Goal: Transaction & Acquisition: Book appointment/travel/reservation

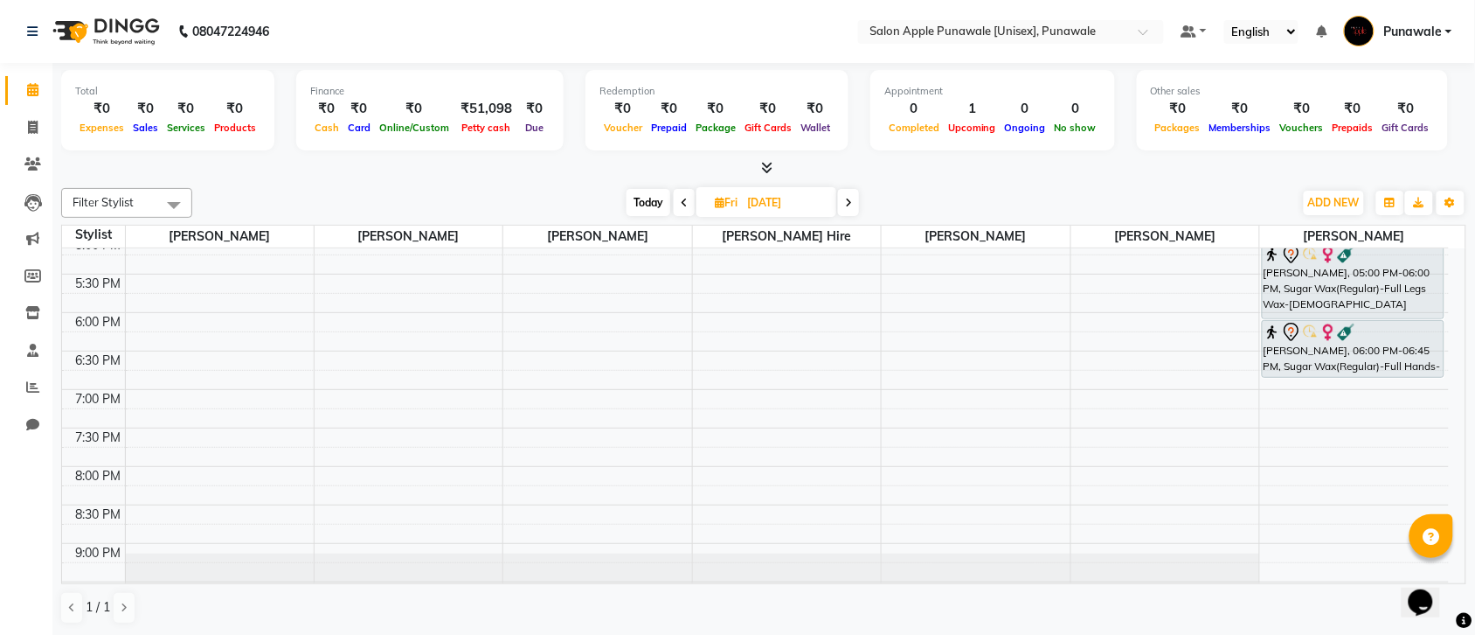
scroll to position [753, 0]
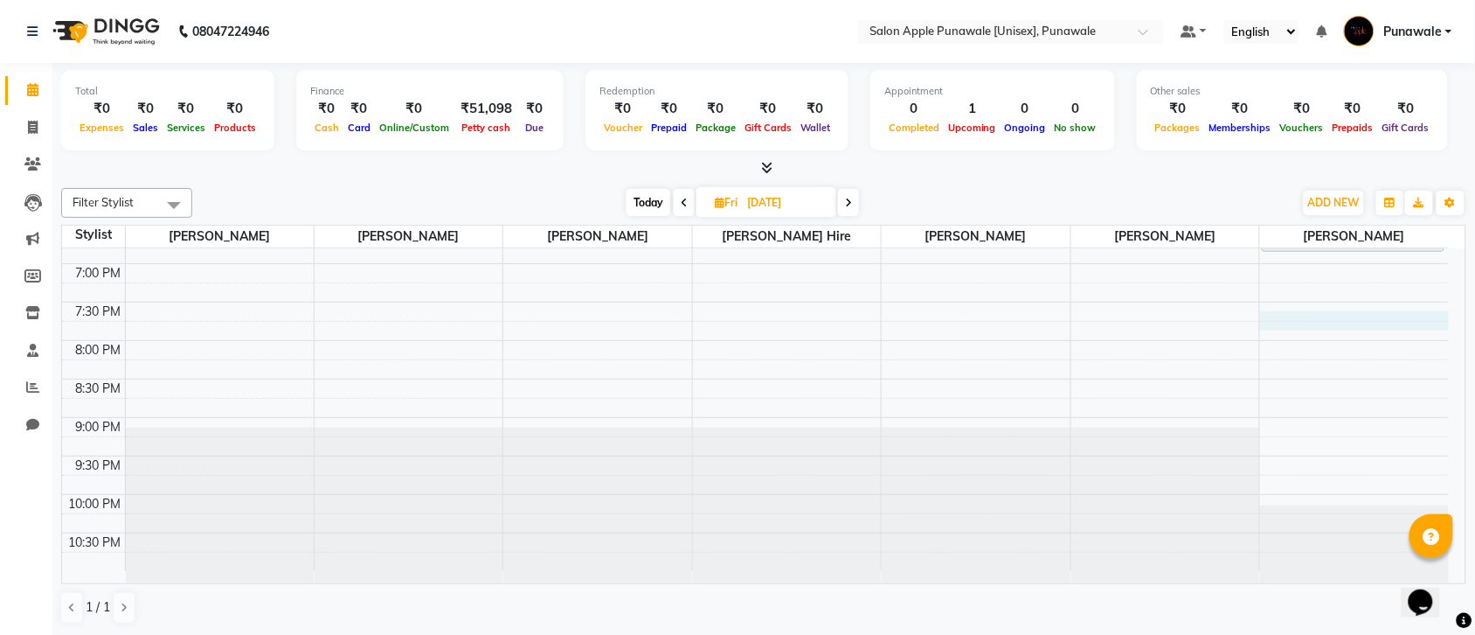
click at [1285, 320] on div "9:00 AM 9:30 AM 10:00 AM 10:30 AM 11:00 AM 11:30 AM 12:00 PM 12:30 PM 1:00 PM 1…" at bounding box center [755, 33] width 1387 height 1076
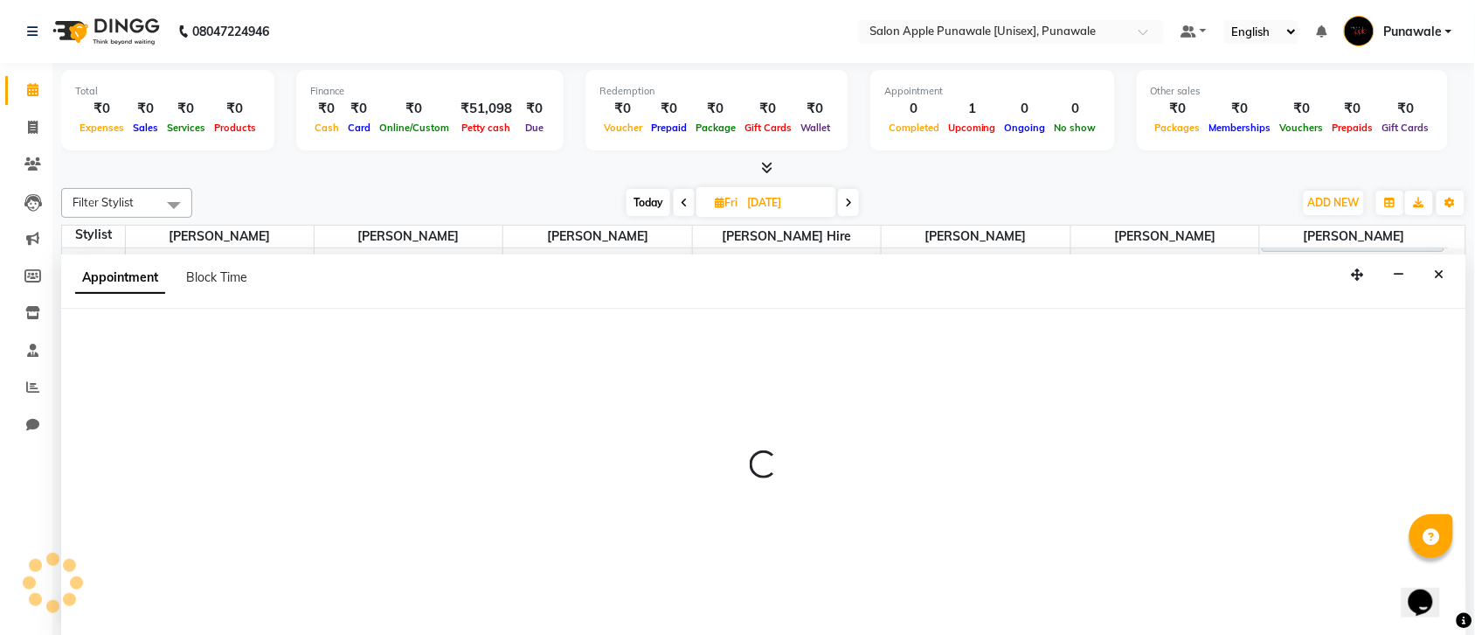
scroll to position [1, 0]
select select "88723"
select select "1170"
select select "tentative"
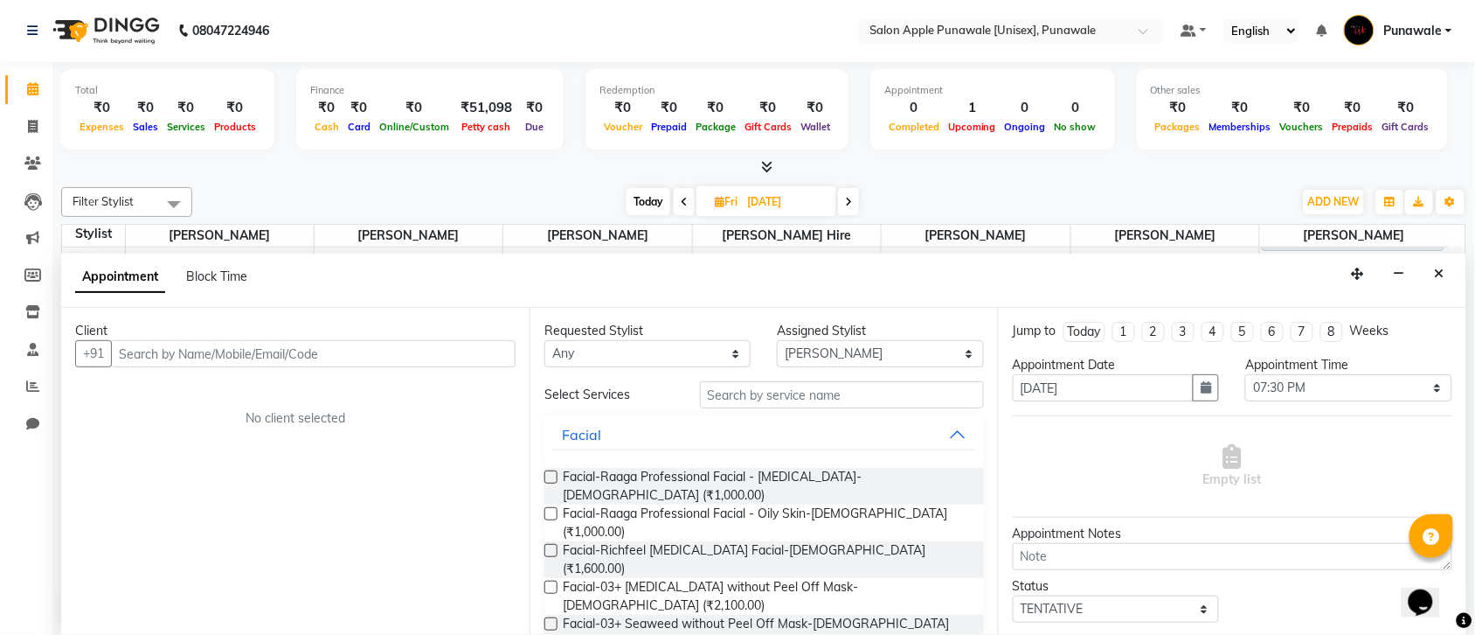
click at [255, 350] on input "text" at bounding box center [313, 353] width 405 height 27
click at [256, 352] on input "text" at bounding box center [313, 353] width 405 height 27
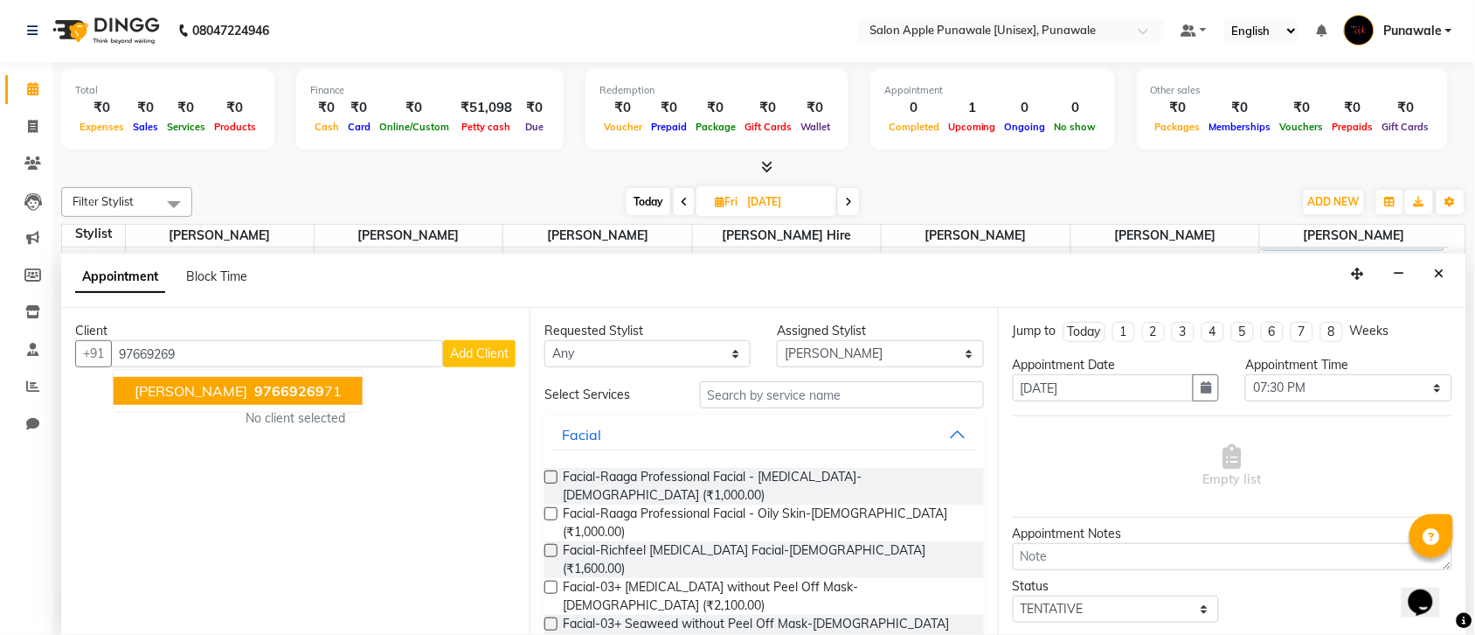
click at [251, 403] on button "Ashwini Patil 97669269 71" at bounding box center [238, 391] width 249 height 28
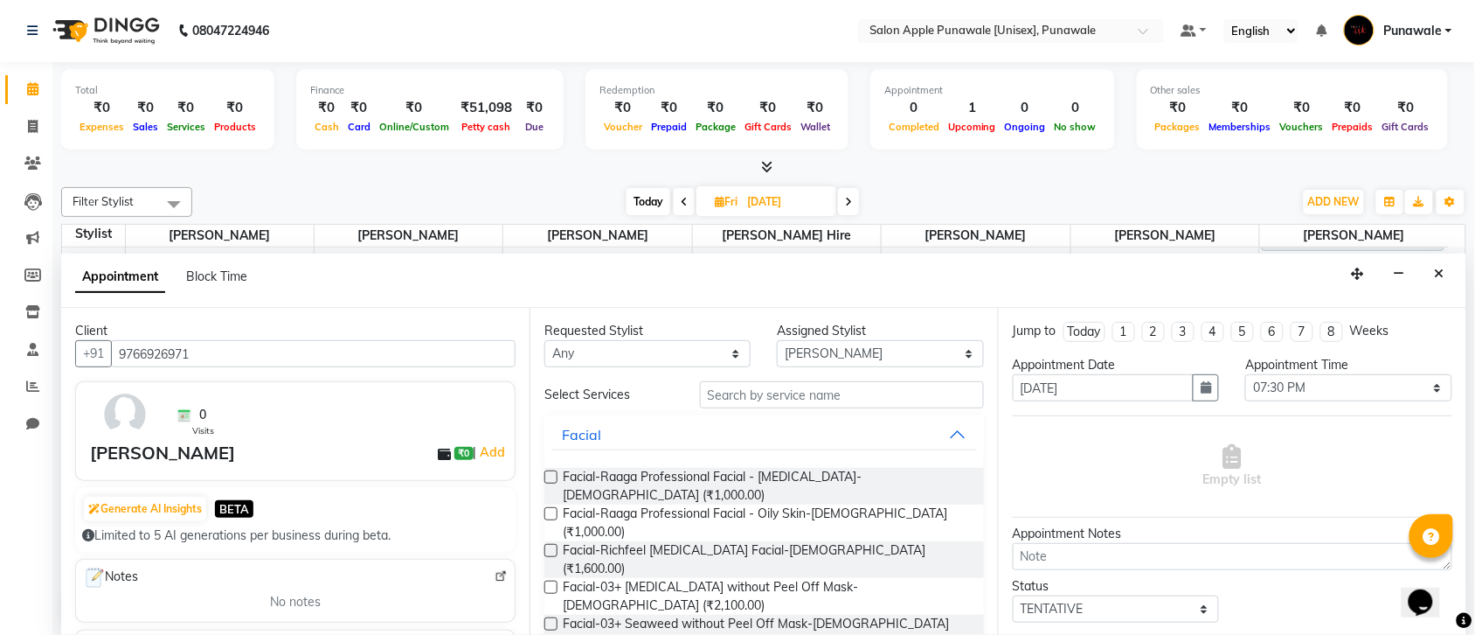
type input "9766926971"
click at [741, 365] on select "Any Apurva deshmukh Avi Sonawane Kamlesh Nikam Pallavi Waghamare Sneha Jadhav S…" at bounding box center [648, 353] width 206 height 27
click at [794, 387] on input "text" at bounding box center [842, 394] width 284 height 27
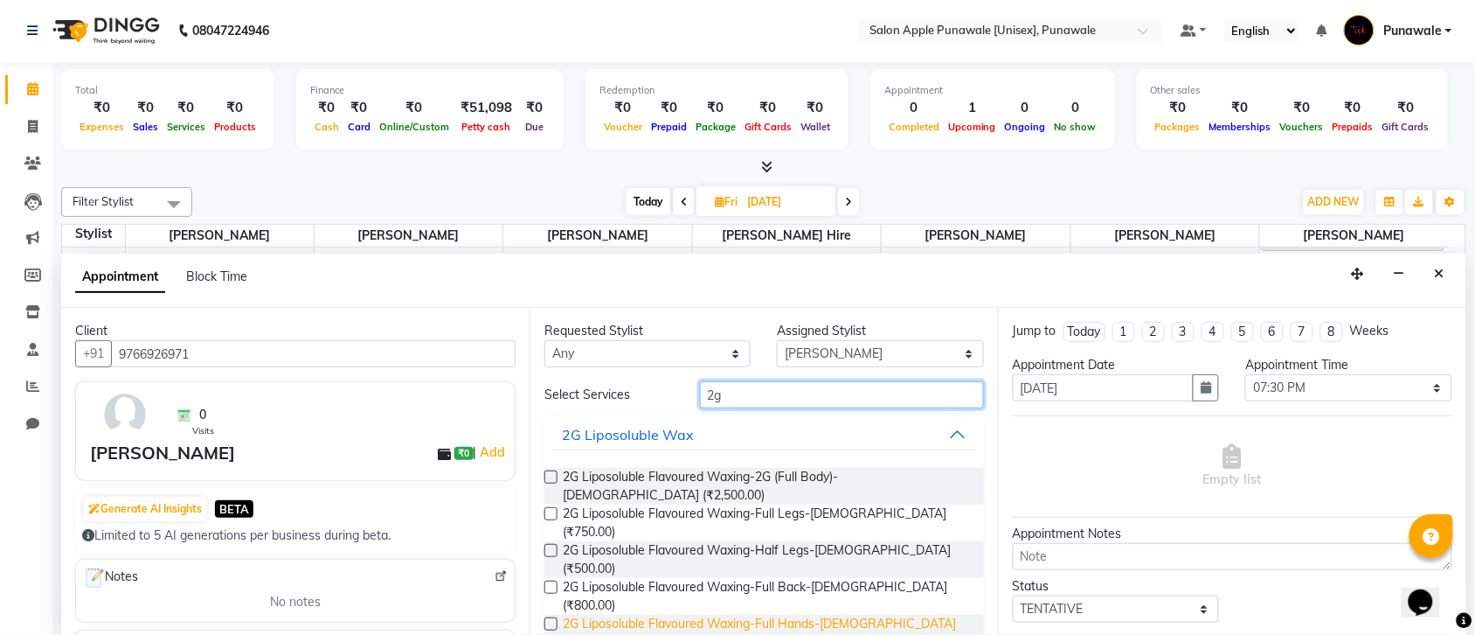
type input "2g"
click at [788, 614] on span "2G Liposoluble Flavoured Waxing-Full Hands-Female (₹450.00)" at bounding box center [766, 632] width 407 height 37
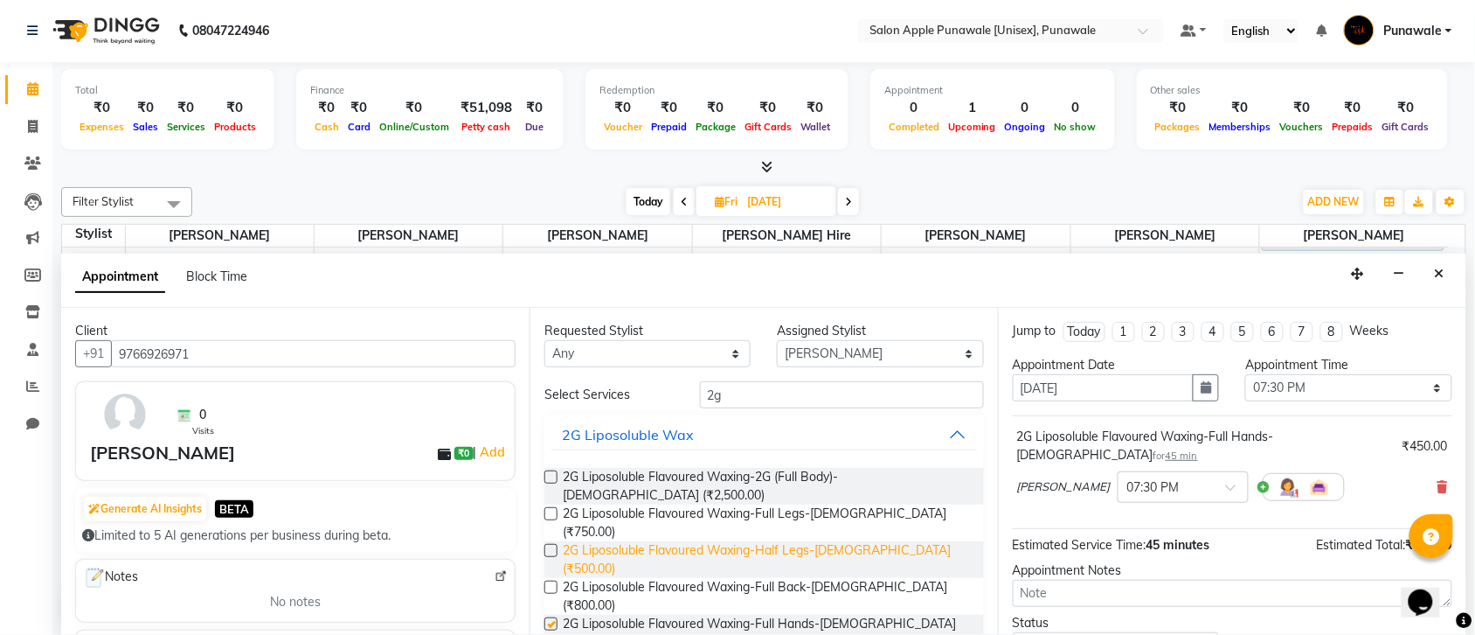
checkbox input "false"
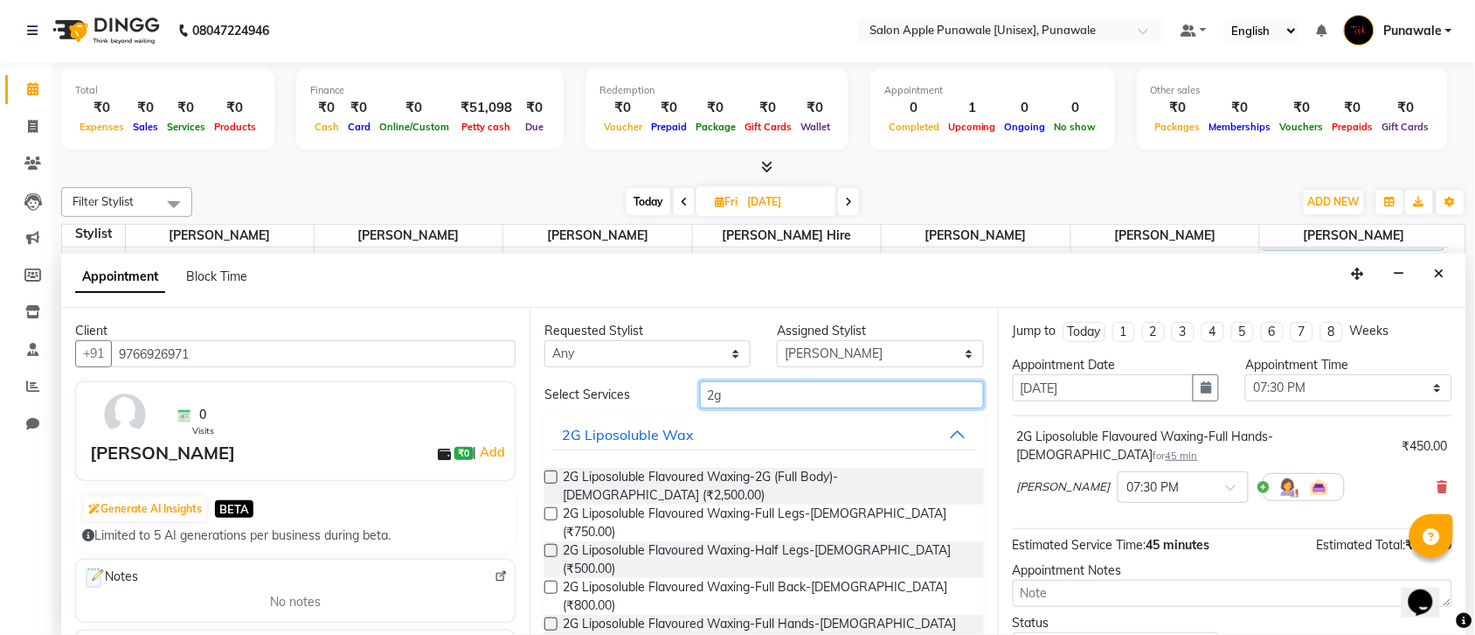
click at [811, 400] on input "2g" at bounding box center [842, 394] width 284 height 27
type input "2"
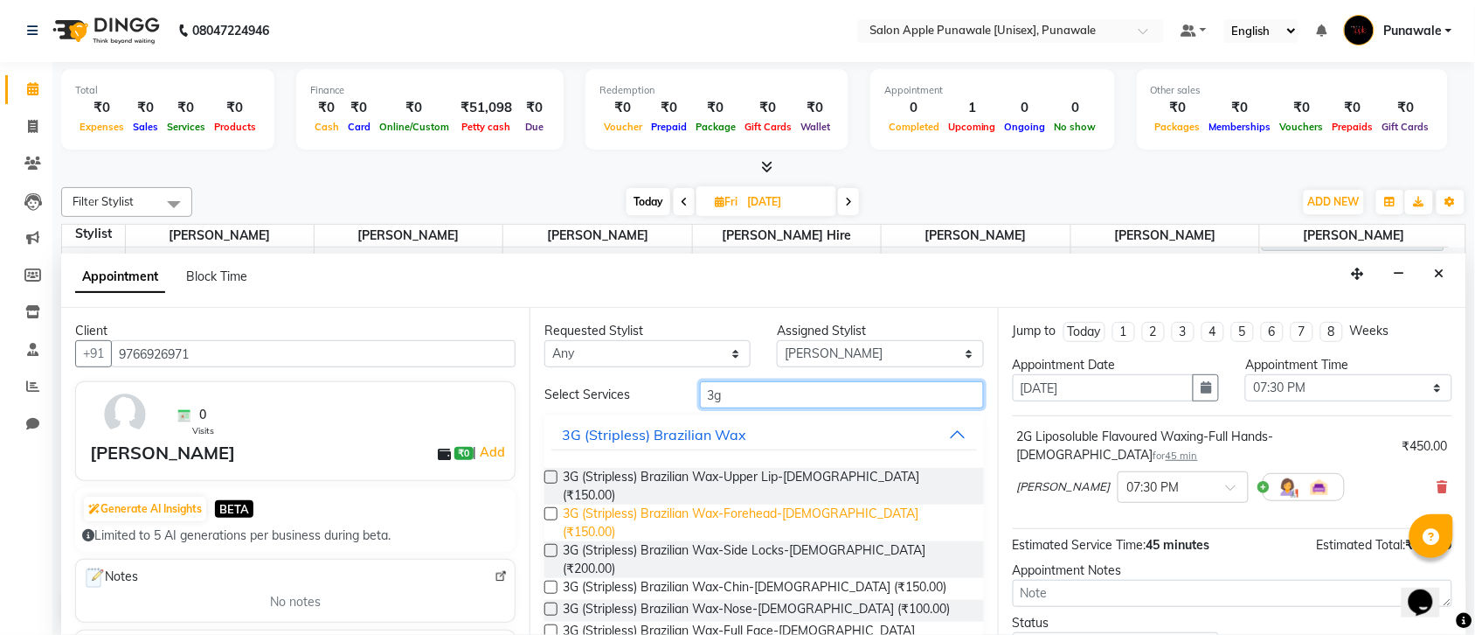
scroll to position [109, 0]
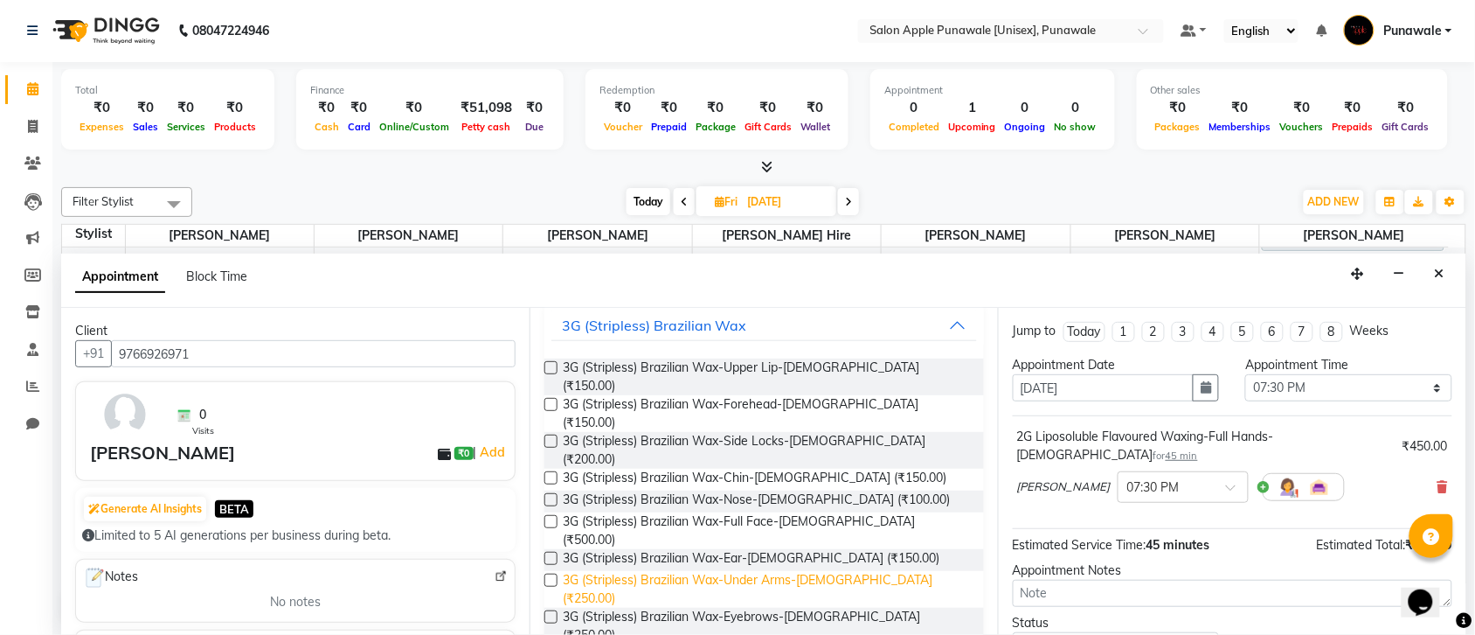
type input "3g"
click at [775, 571] on span "3G (Stripless) Brazilian Wax-Under Arms-Female (₹250.00)" at bounding box center [766, 589] width 407 height 37
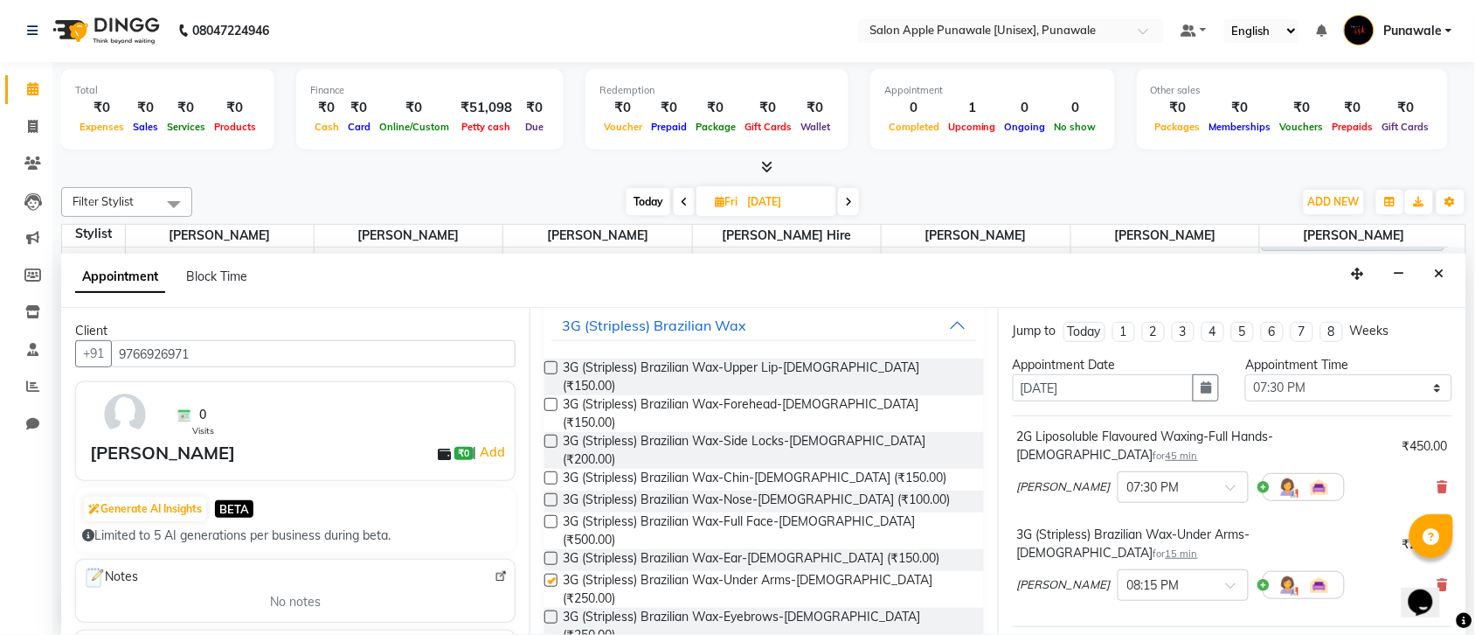
checkbox input "false"
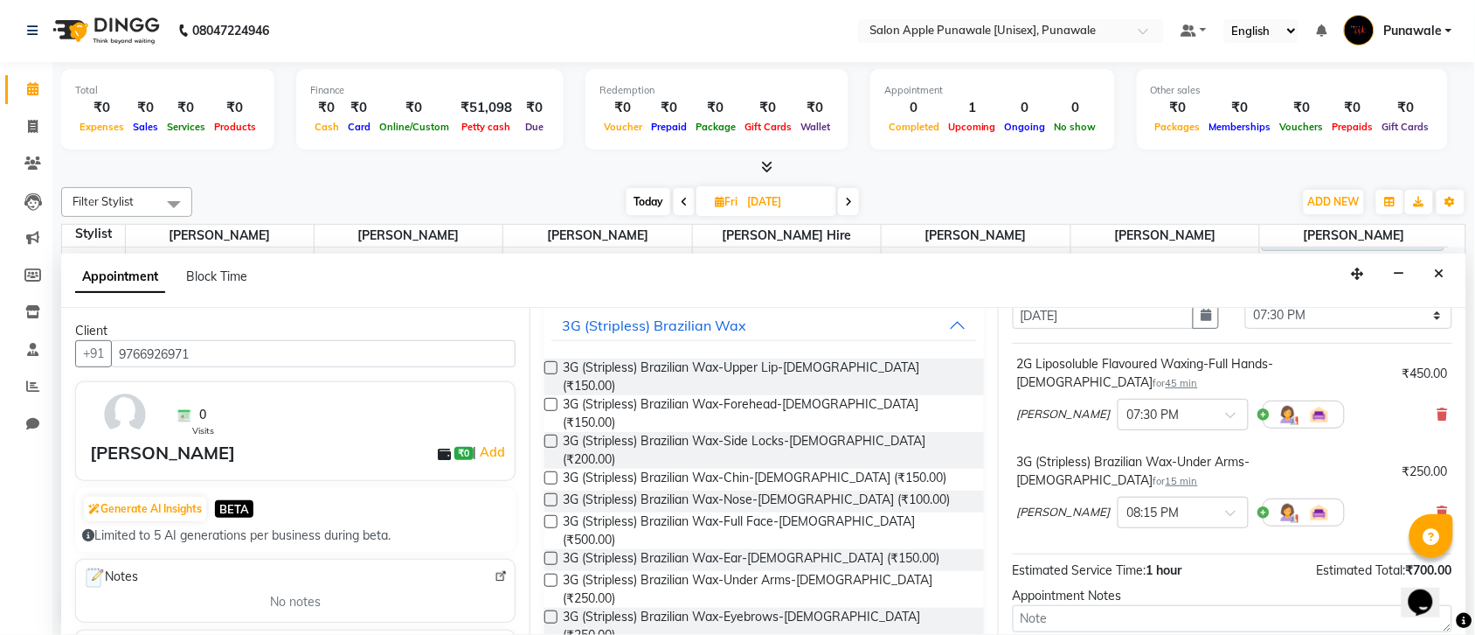
scroll to position [197, 0]
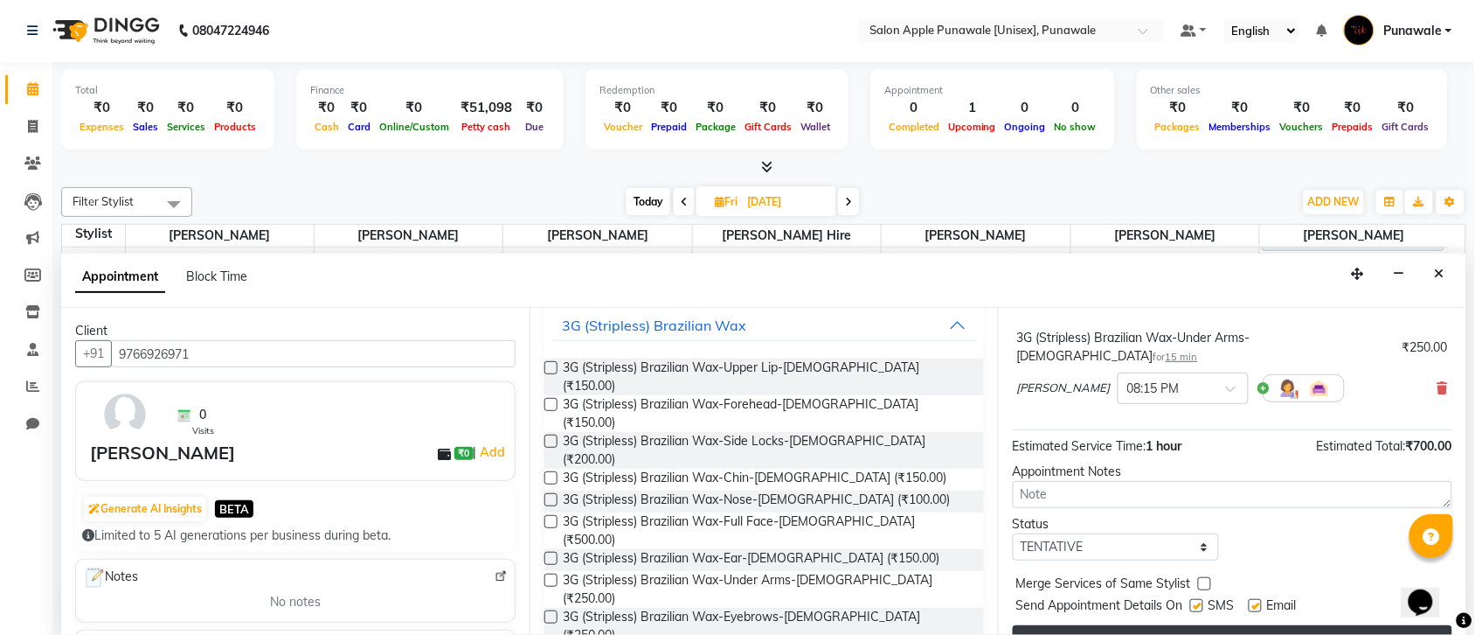
click at [1191, 625] on button "Book" at bounding box center [1233, 640] width 440 height 31
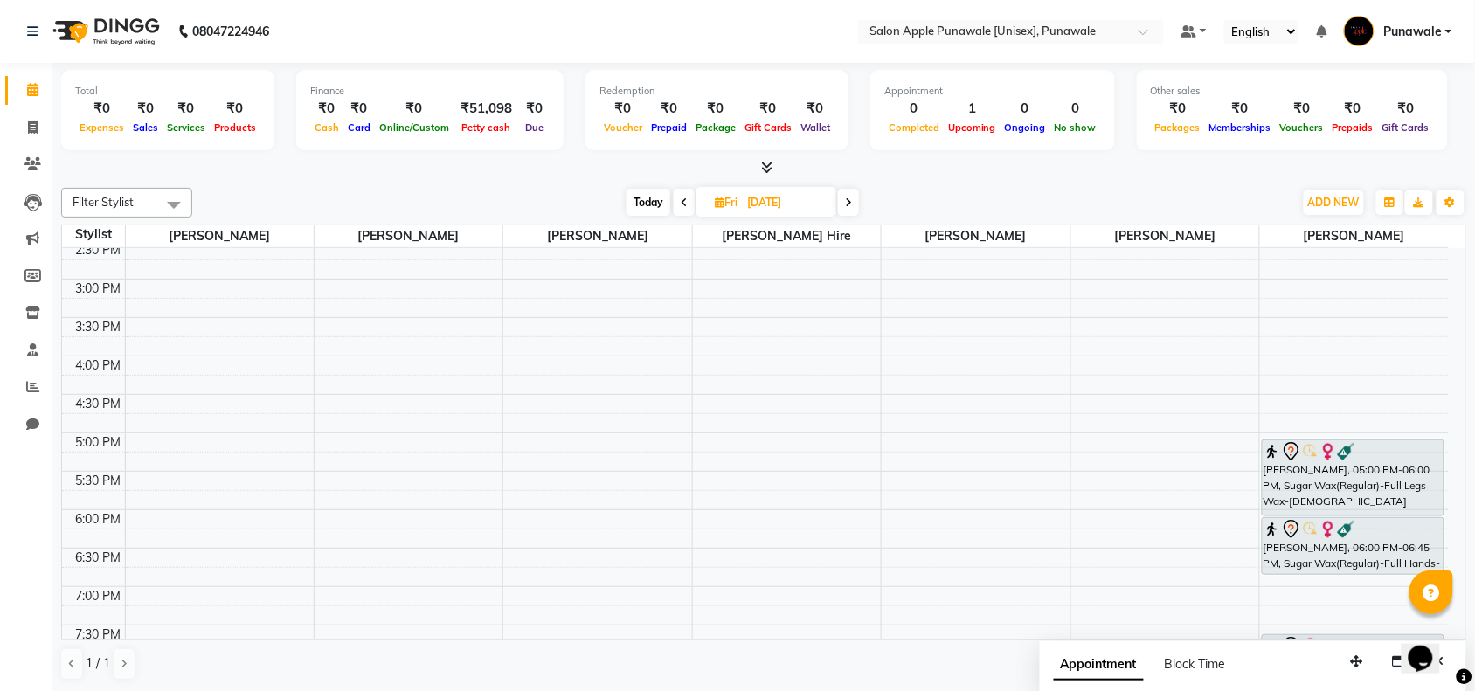
scroll to position [535, 0]
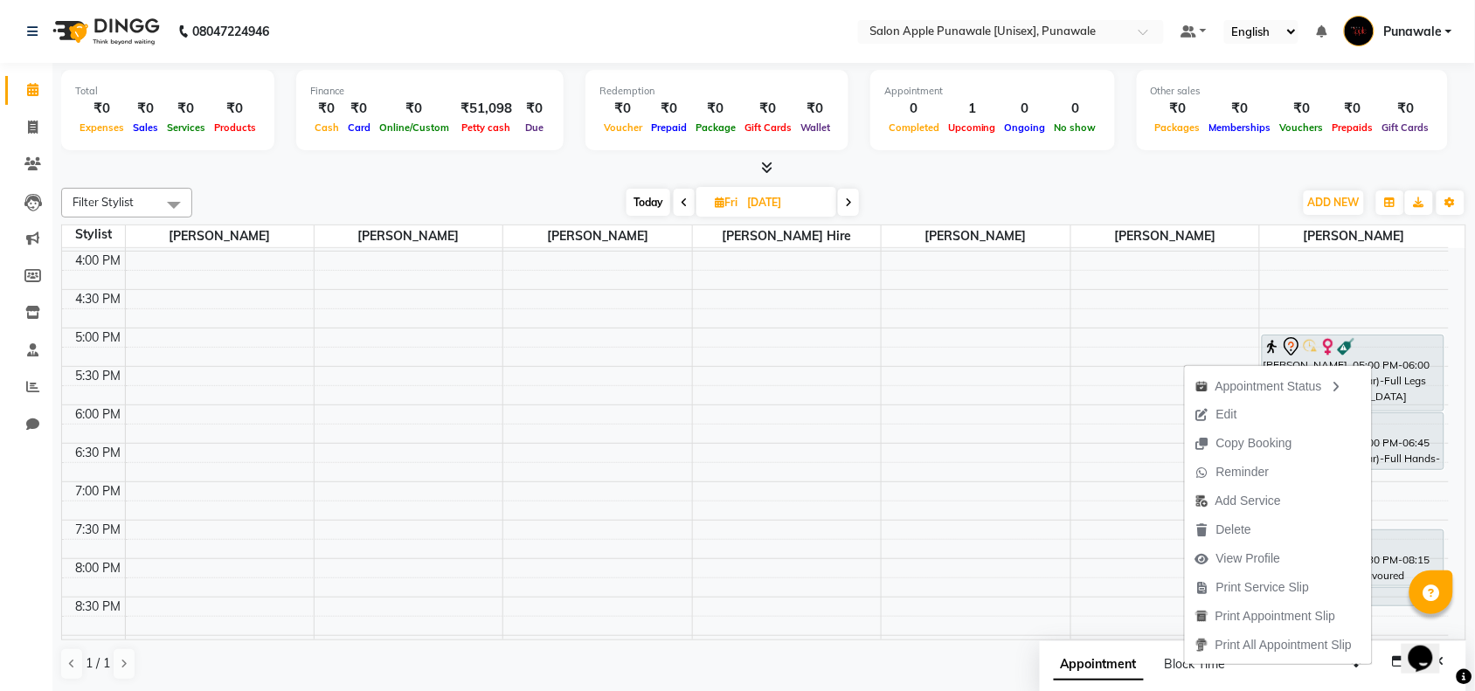
click at [1184, 634] on div "Appointment Status Edit Copy Booking Reminder Add Service Delete View Profile P…" at bounding box center [1278, 515] width 189 height 302
click at [1176, 634] on span "Block Time" at bounding box center [1195, 664] width 61 height 16
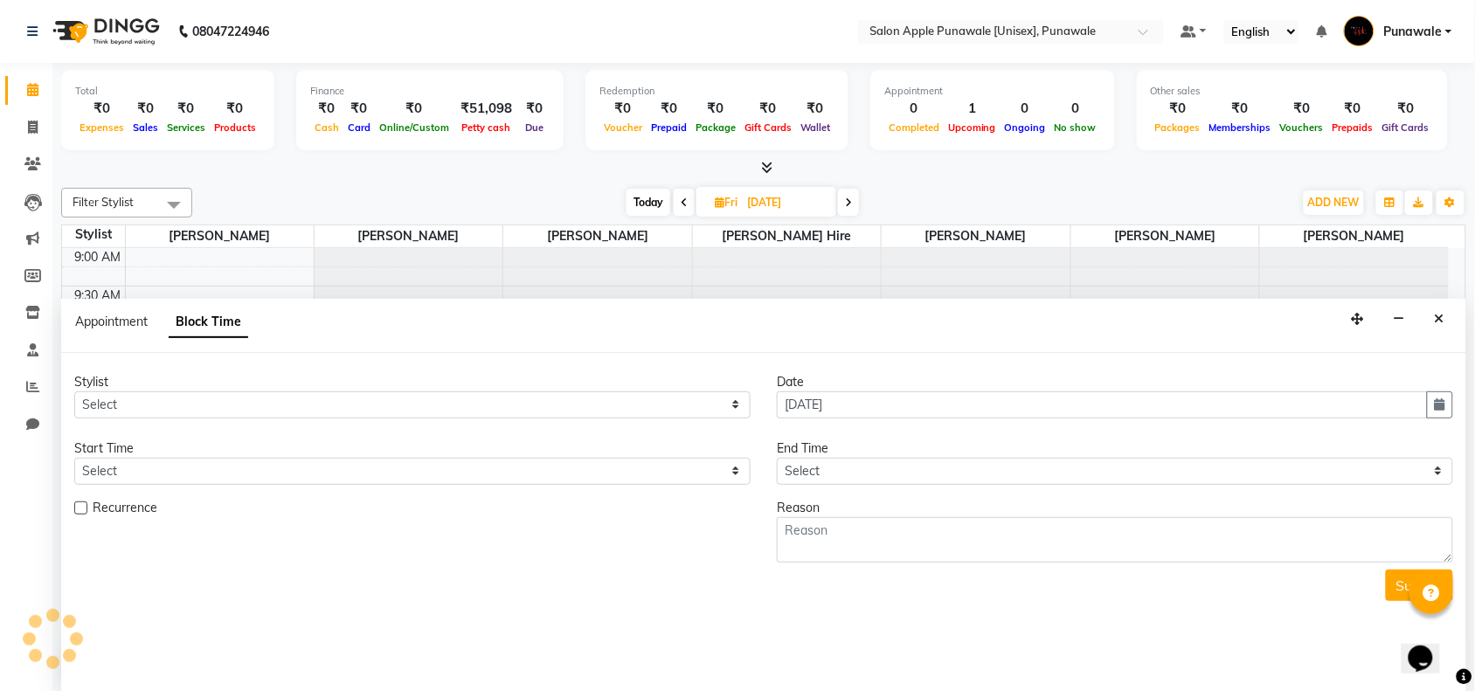
scroll to position [622, 0]
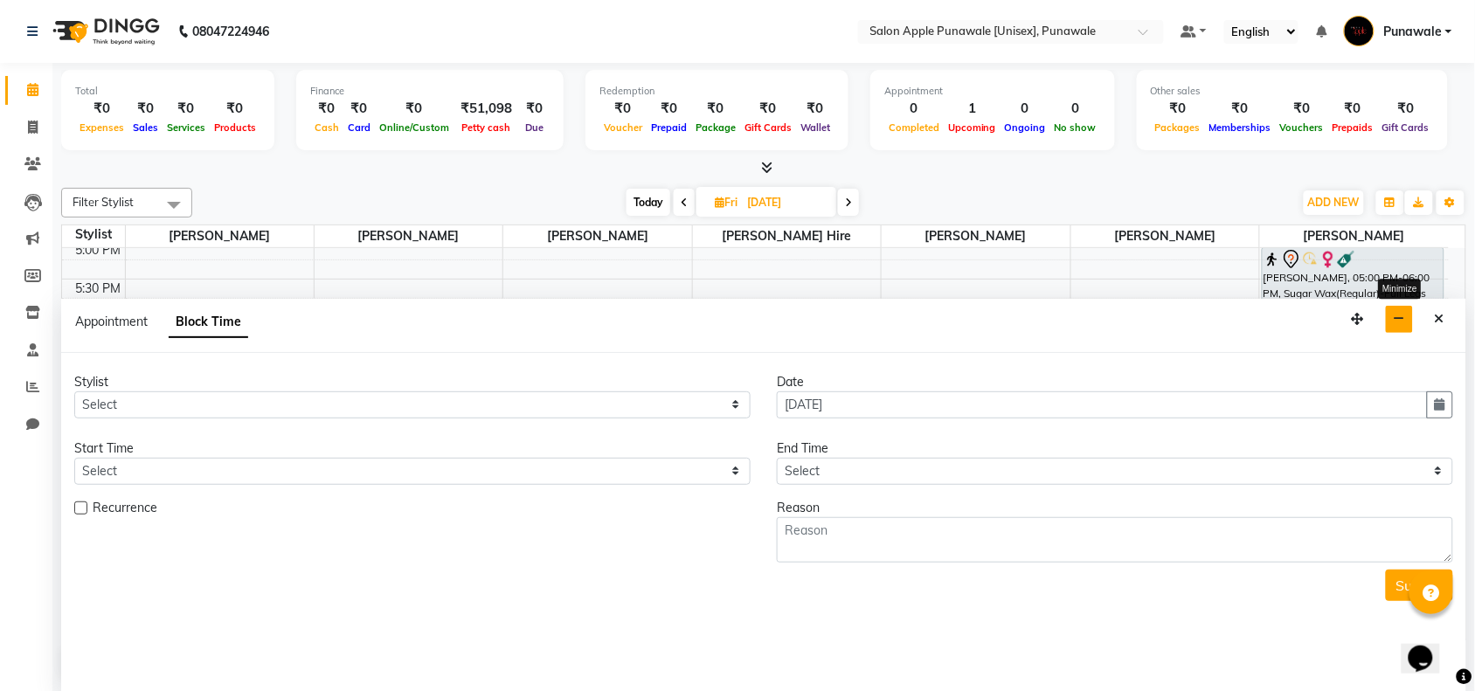
click at [1396, 313] on icon "button" at bounding box center [1399, 319] width 11 height 12
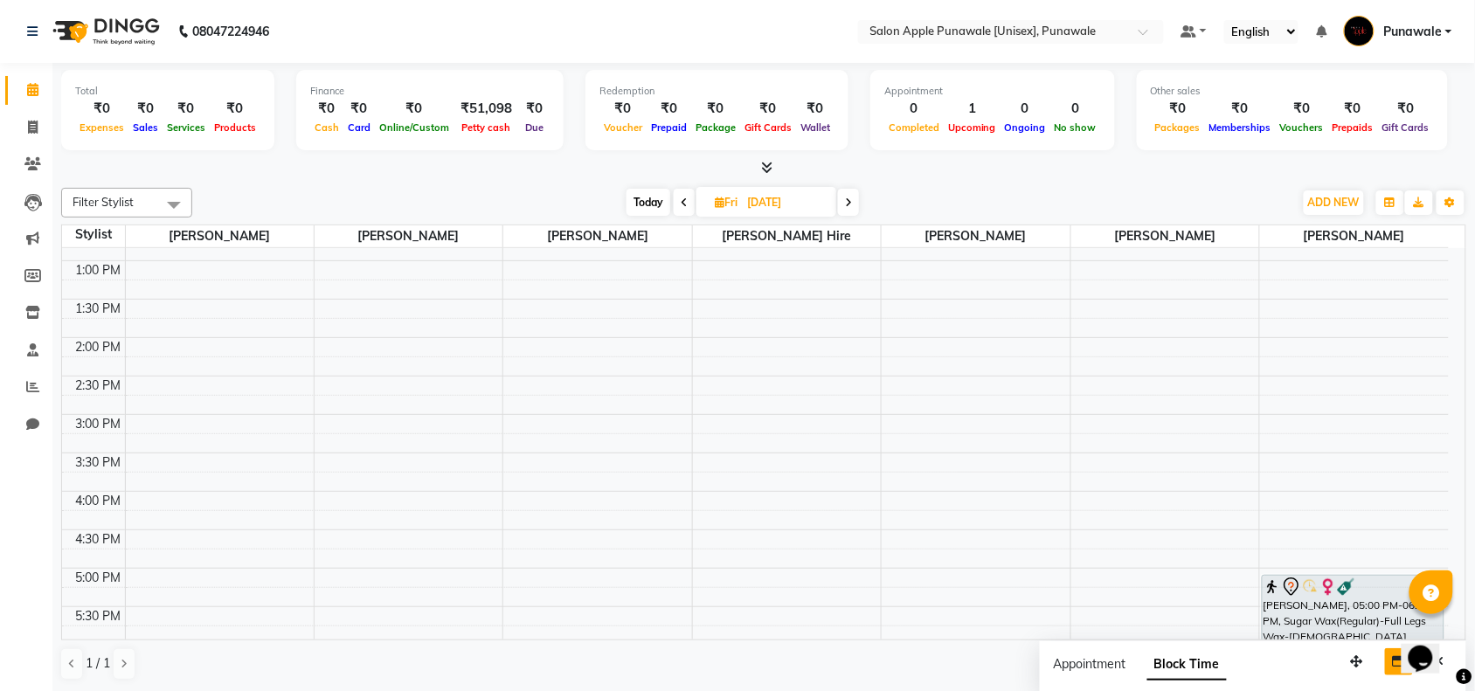
scroll to position [1, 0]
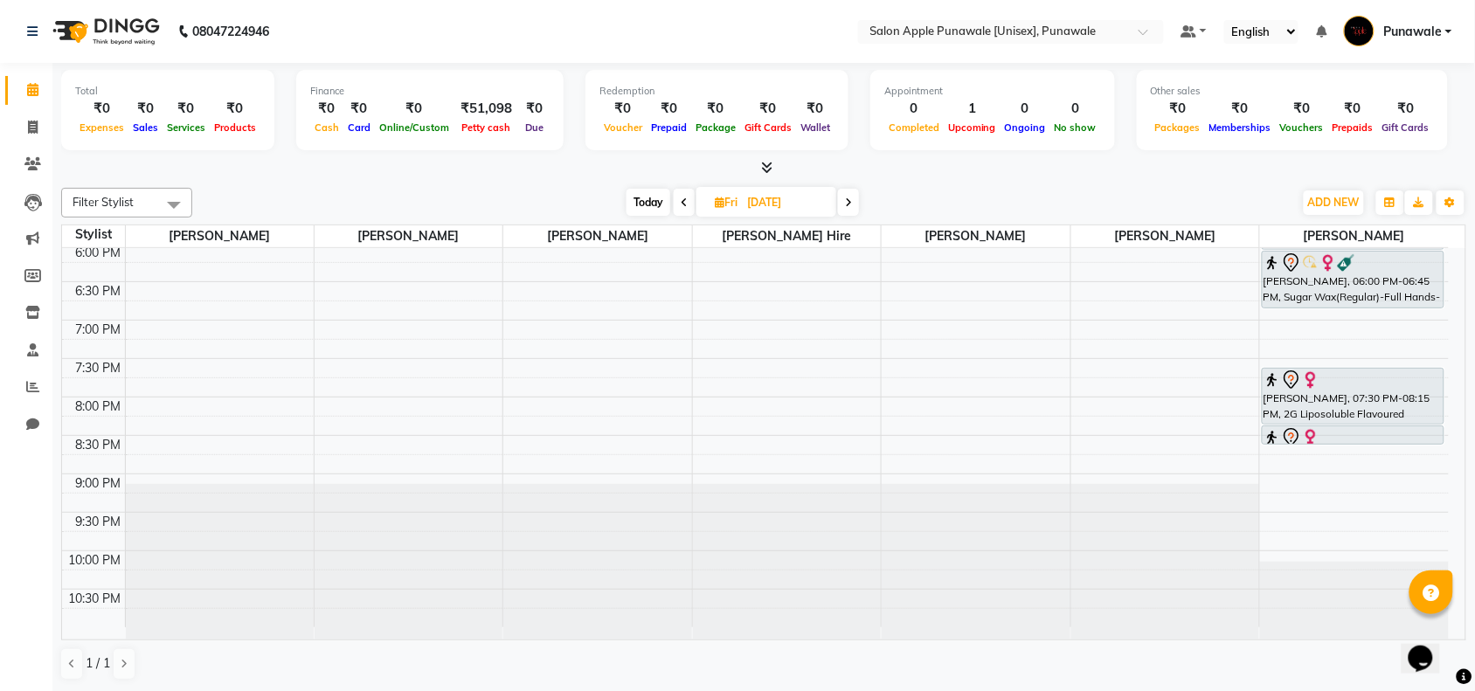
scroll to position [370, 0]
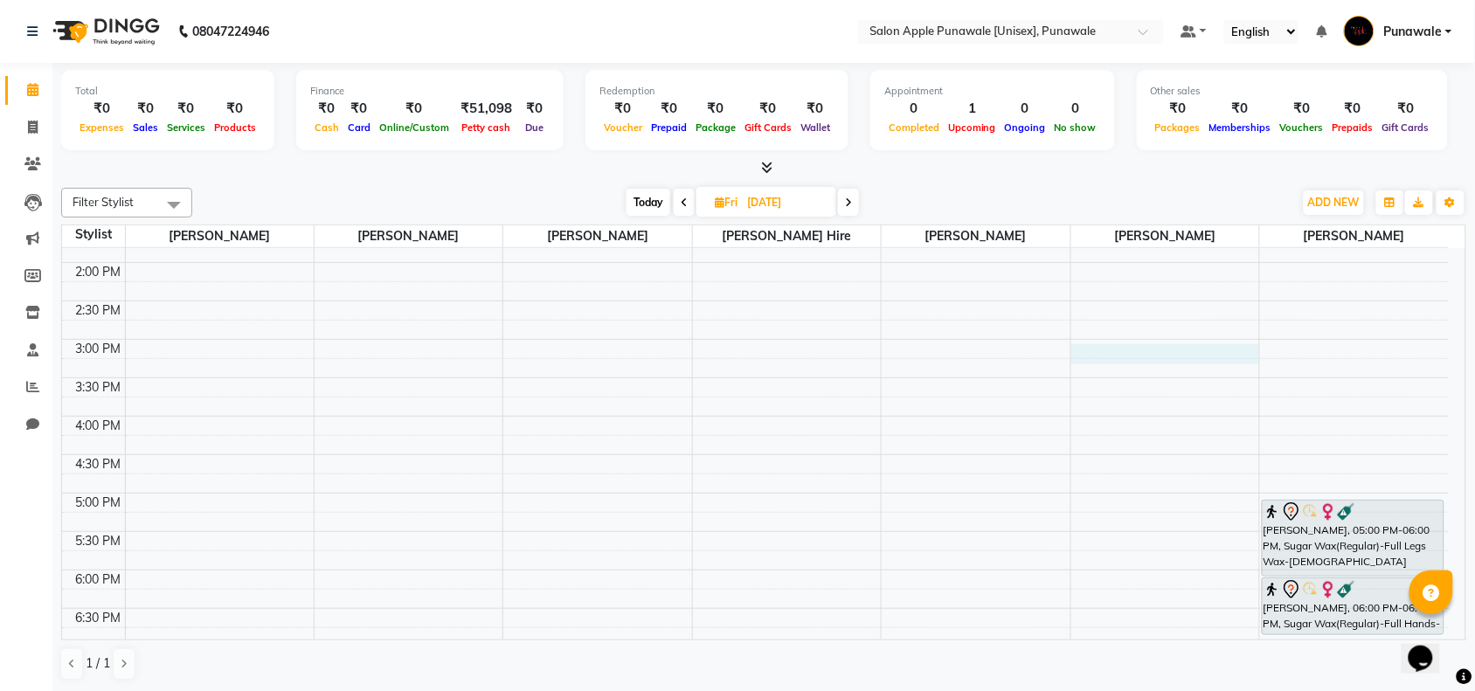
click at [1113, 357] on div "9:00 AM 9:30 AM 10:00 AM 10:30 AM 11:00 AM 11:30 AM 12:00 PM 12:30 PM 1:00 PM 1…" at bounding box center [755, 417] width 1387 height 1076
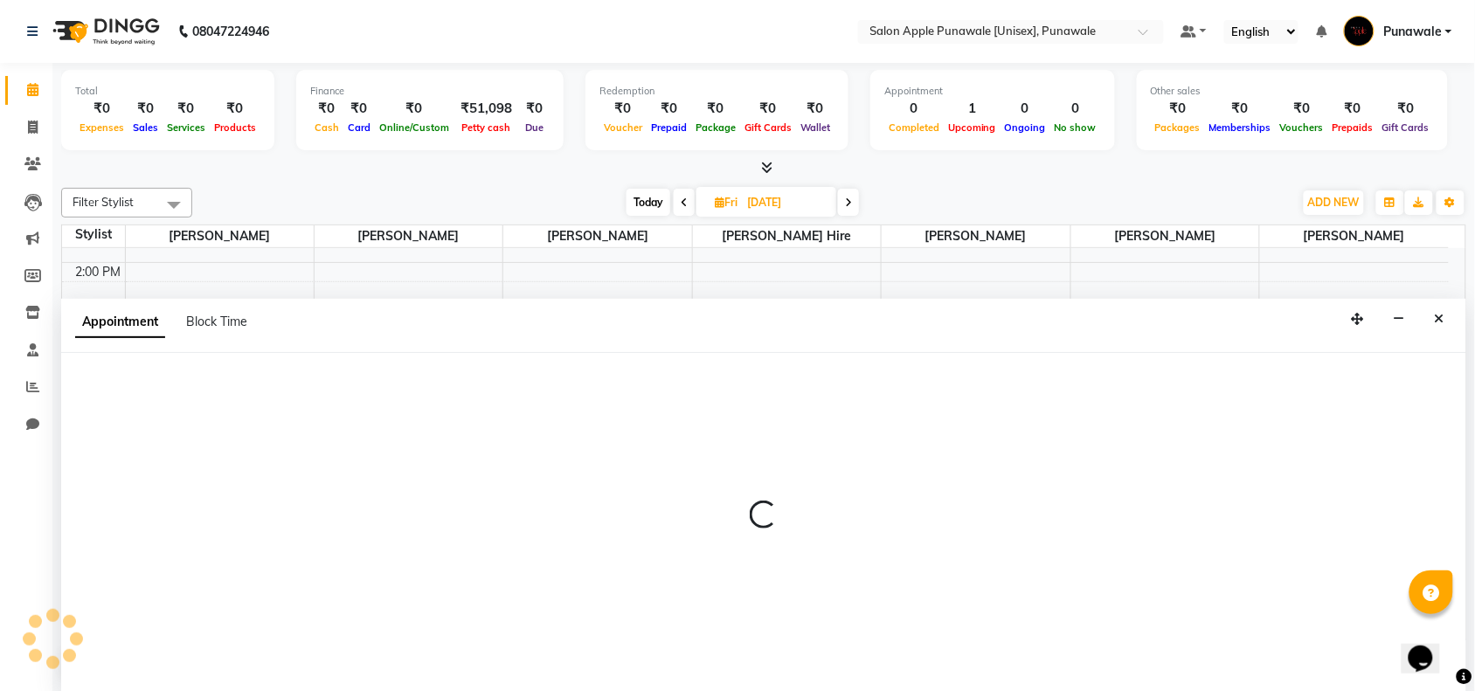
select select "85508"
select select "900"
select select "tentative"
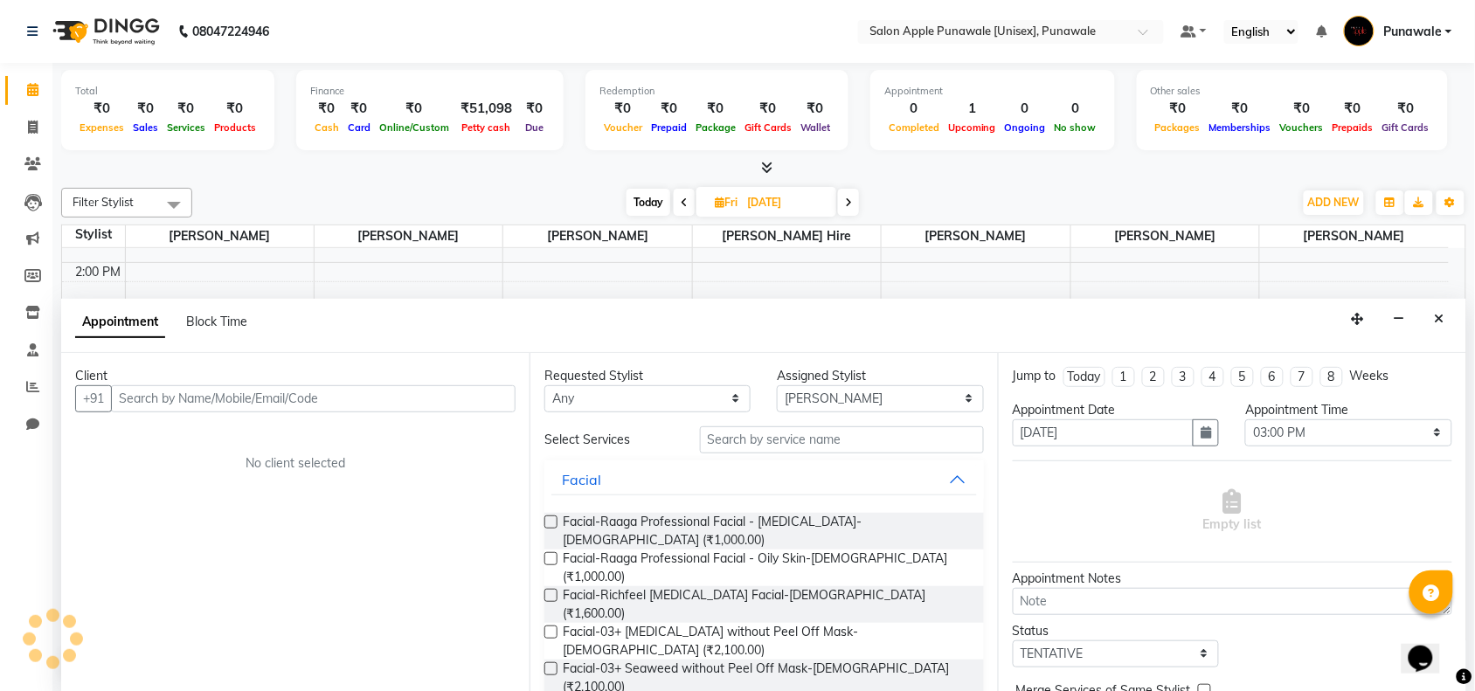
scroll to position [1, 0]
click at [245, 404] on input "text" at bounding box center [313, 398] width 405 height 27
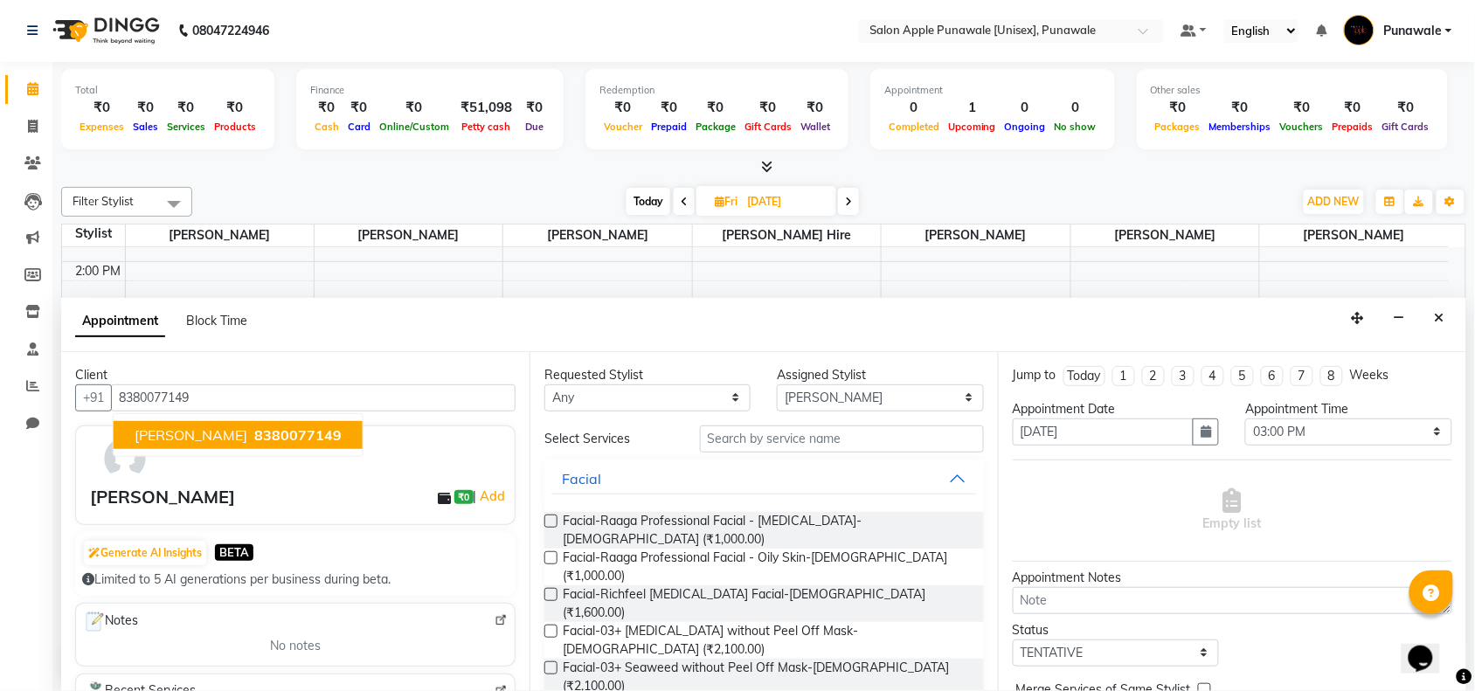
click at [217, 441] on span "[PERSON_NAME]" at bounding box center [191, 435] width 113 height 17
type input "8380077149"
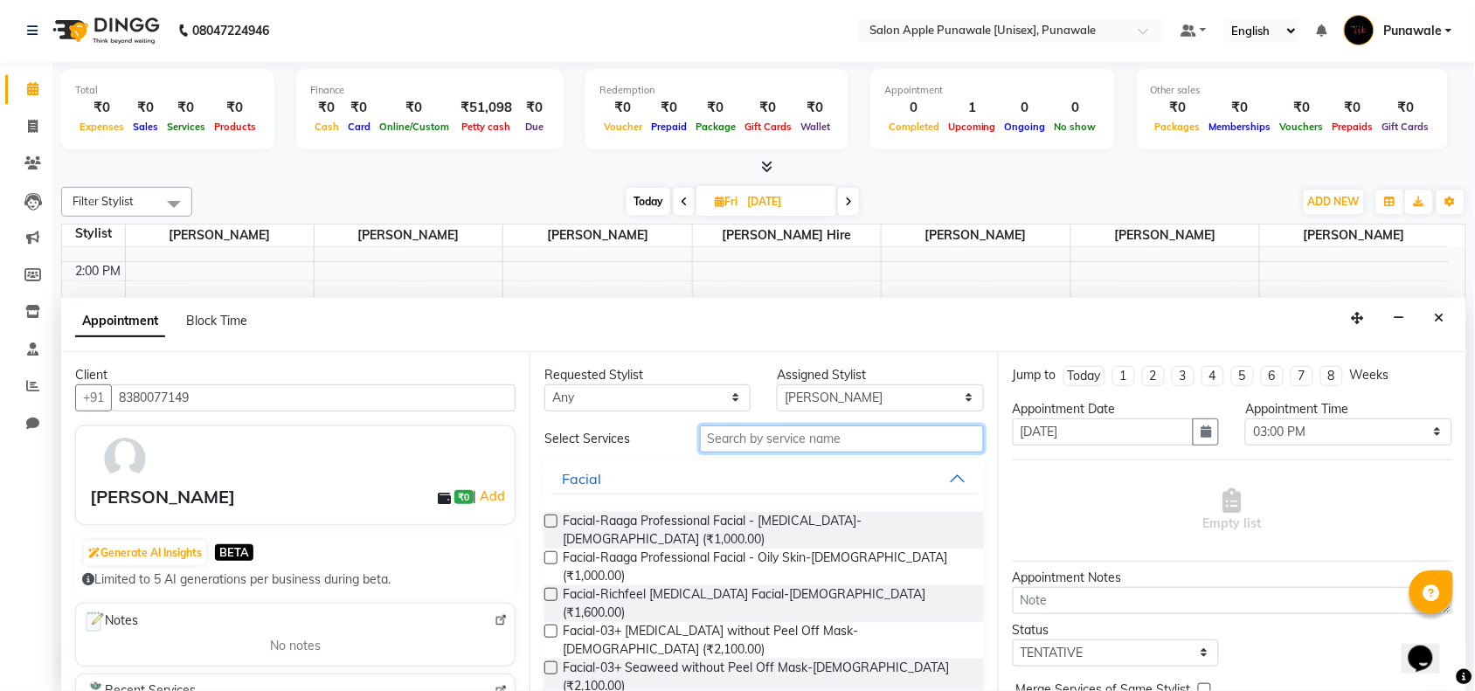
click at [758, 443] on input "text" at bounding box center [842, 439] width 284 height 27
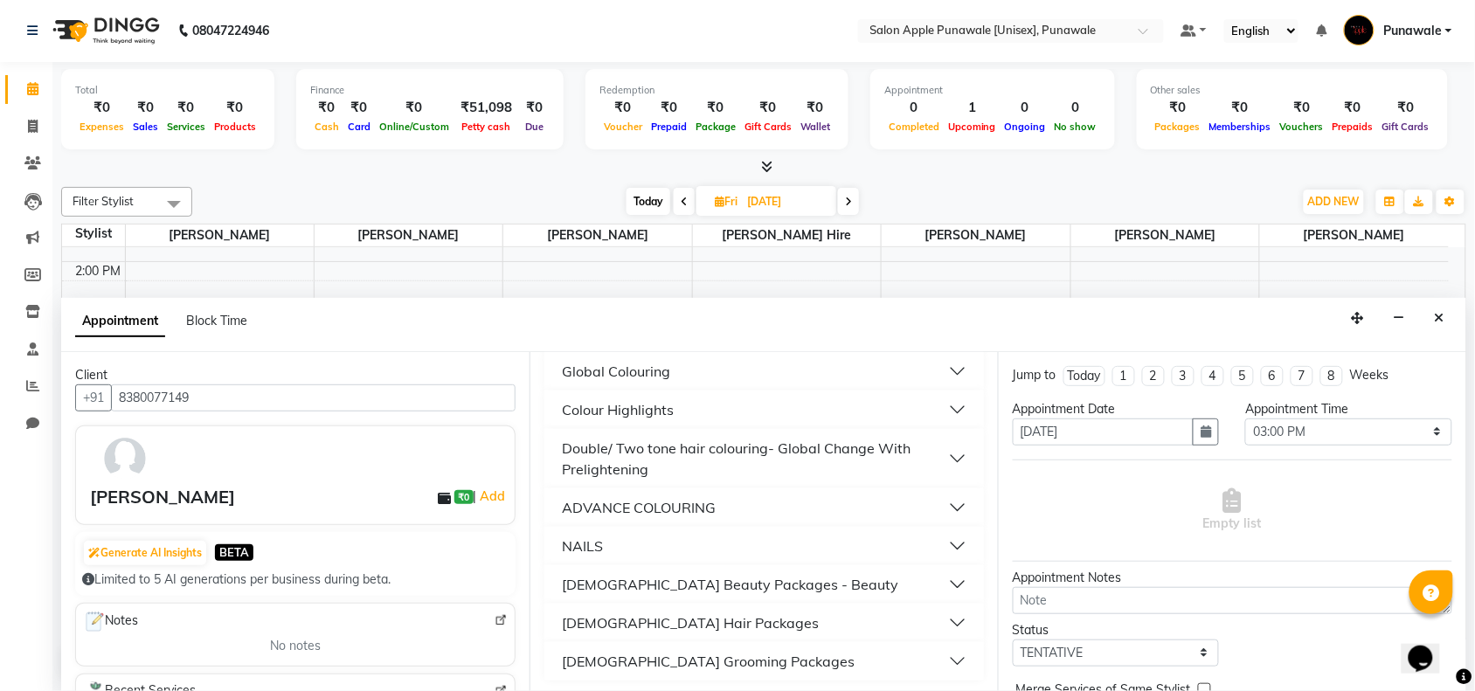
scroll to position [297, 0]
type input "1800"
click at [619, 614] on div "[DEMOGRAPHIC_DATA] Hair Packages" at bounding box center [690, 620] width 257 height 21
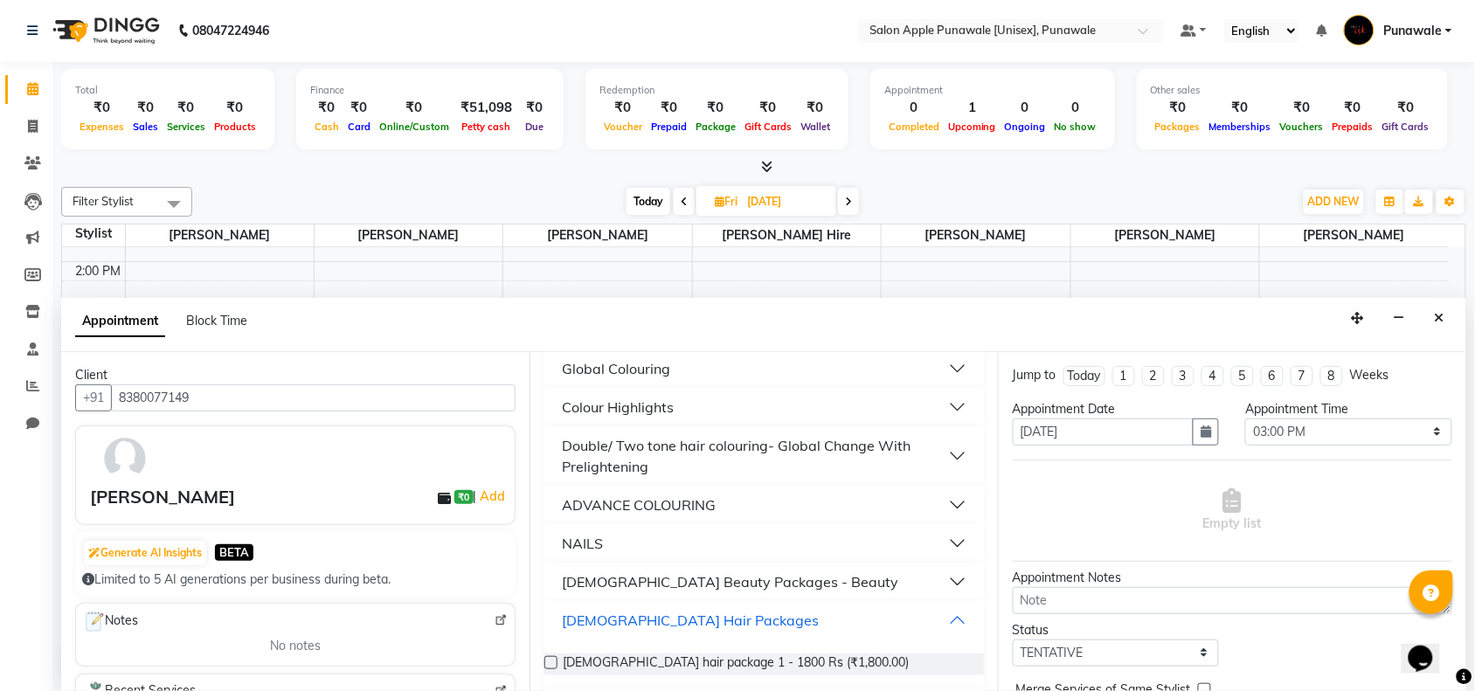
scroll to position [347, 0]
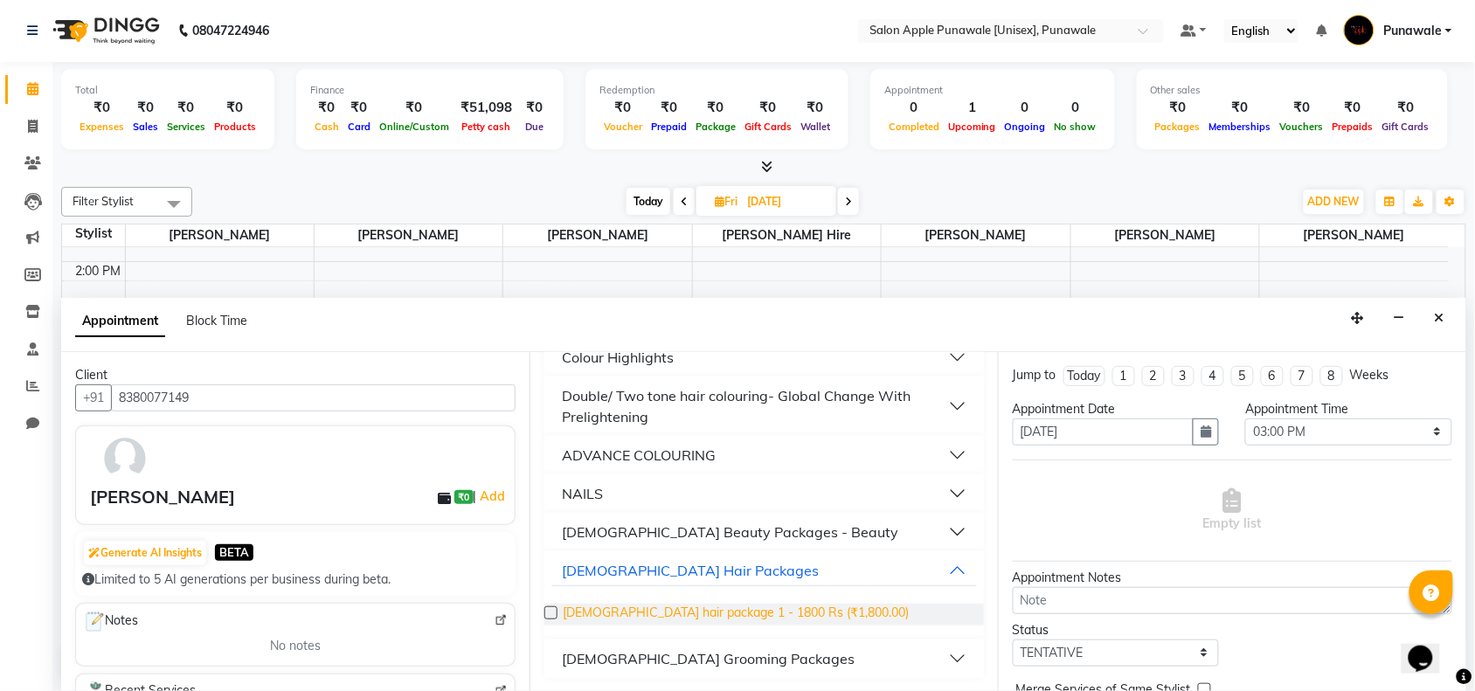
click at [767, 613] on span "[DEMOGRAPHIC_DATA] hair package 1 - 1800 Rs (₹1,800.00)" at bounding box center [736, 615] width 346 height 22
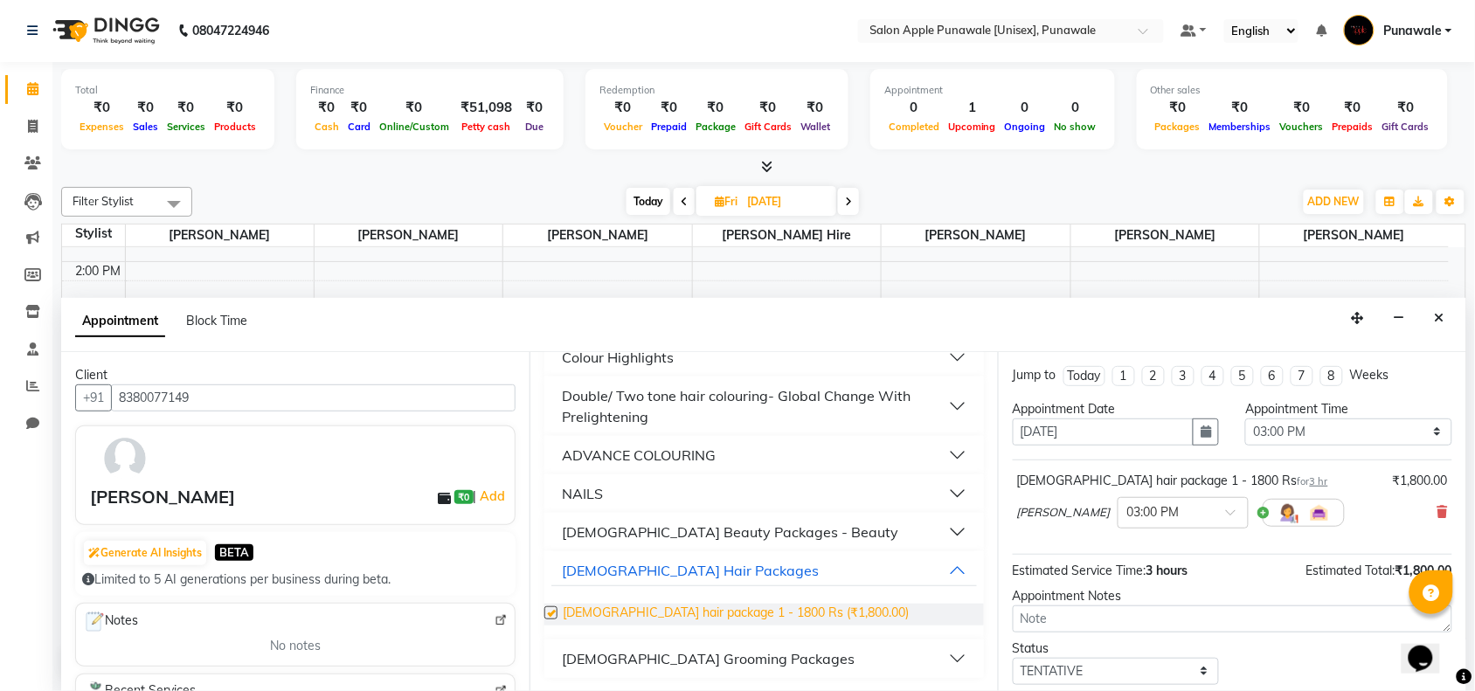
checkbox input "false"
click at [732, 529] on div "[DEMOGRAPHIC_DATA] Beauty Packages - Beauty" at bounding box center [730, 532] width 337 height 21
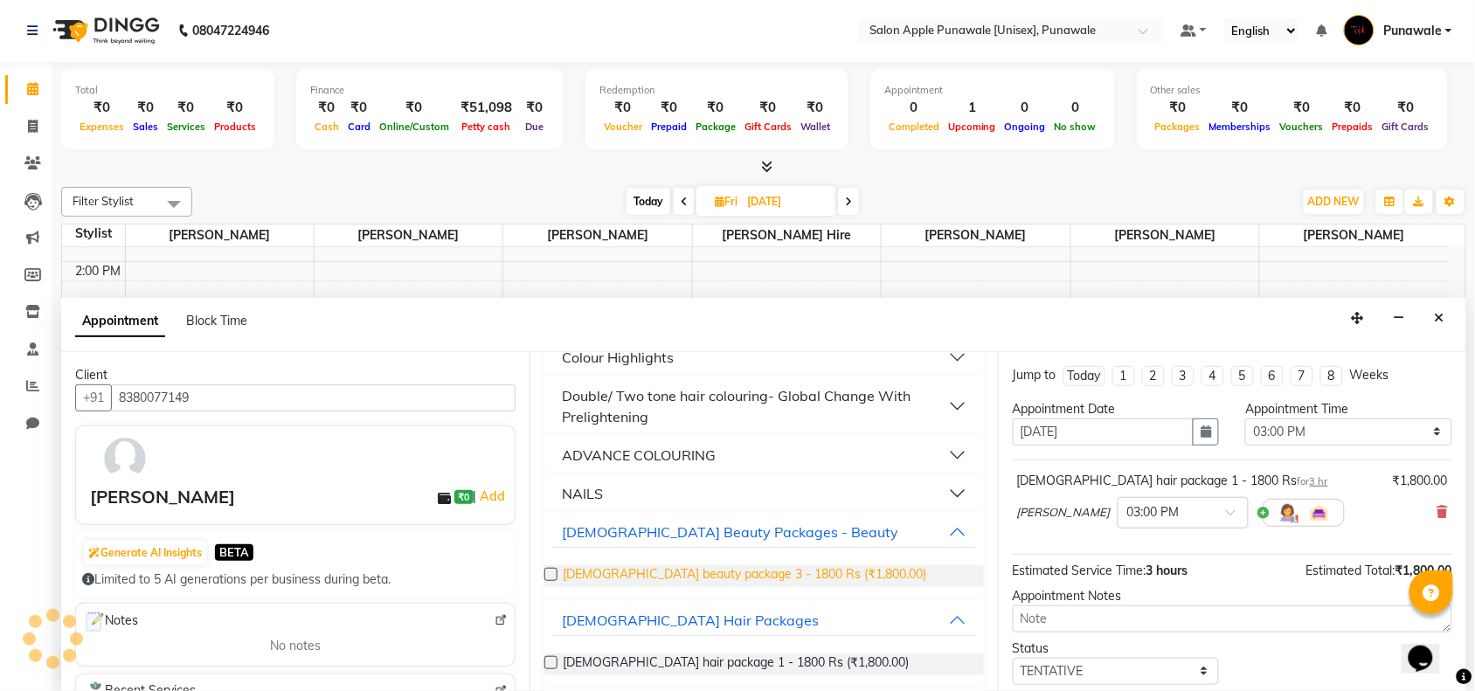
click at [727, 568] on span "[DEMOGRAPHIC_DATA] beauty package 3 - 1800 Rs (₹1,800.00)" at bounding box center [745, 577] width 364 height 22
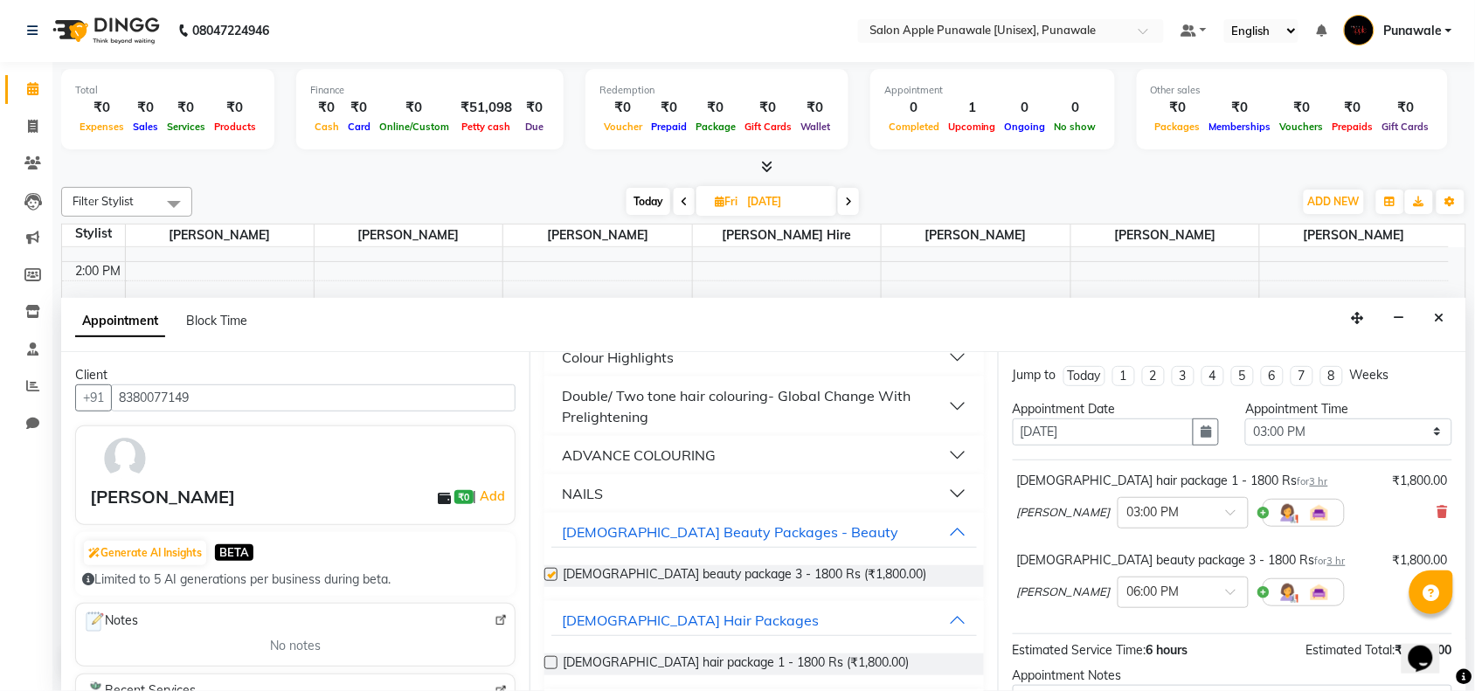
checkbox input "false"
click at [1438, 514] on icon at bounding box center [1443, 512] width 10 height 12
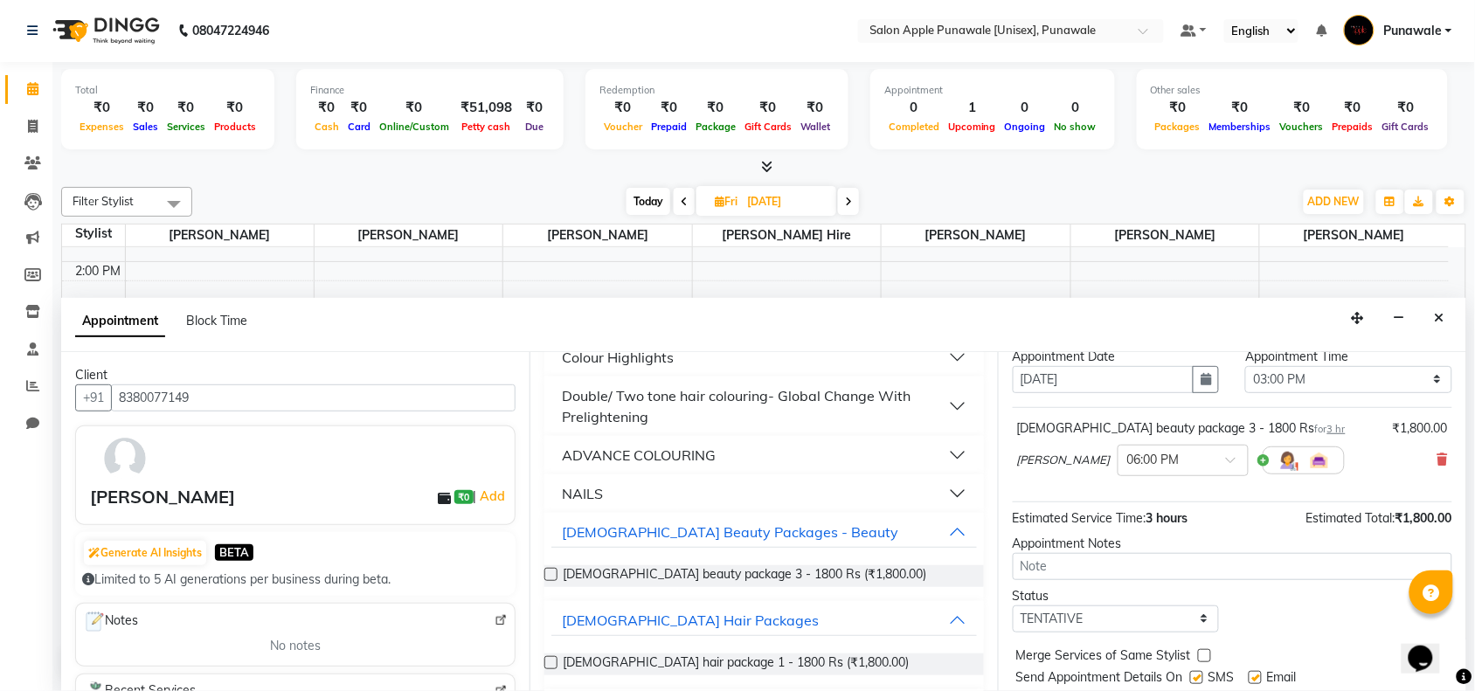
scroll to position [105, 0]
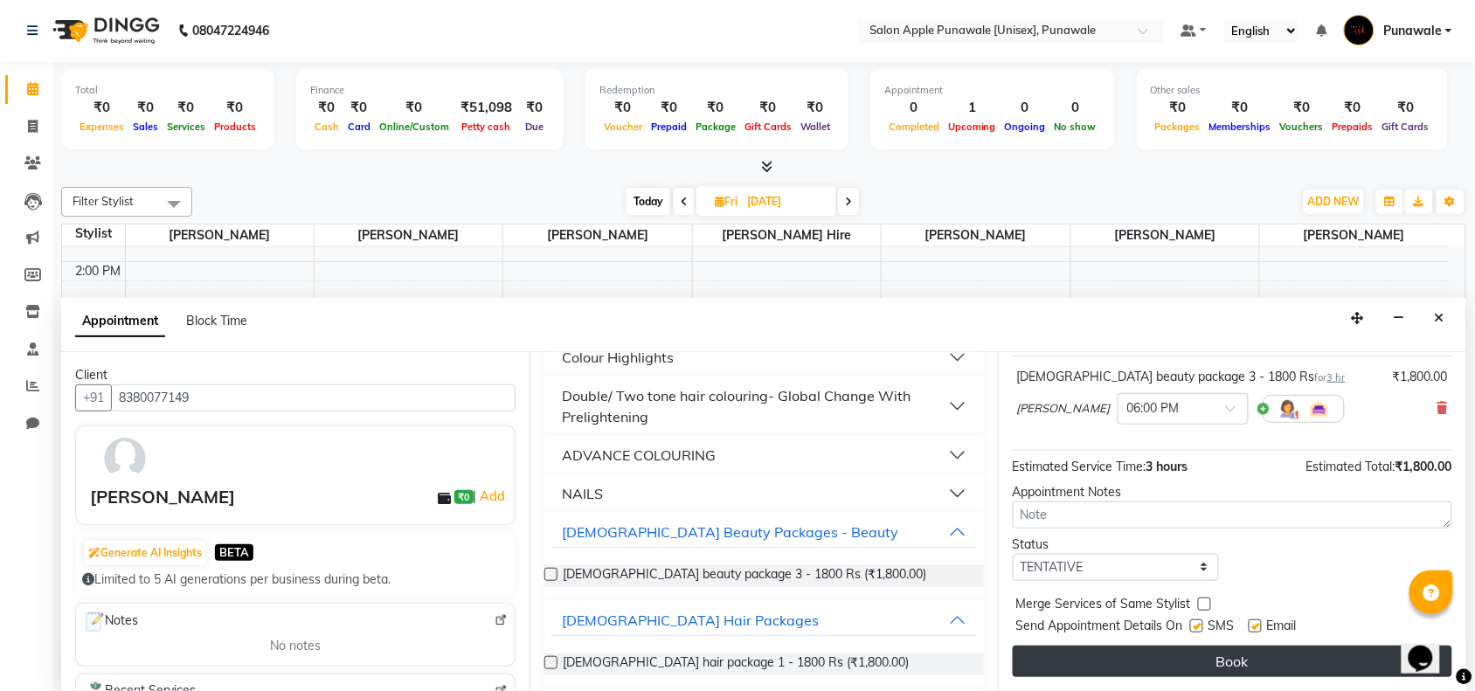
click at [1217, 654] on button "Book" at bounding box center [1233, 661] width 440 height 31
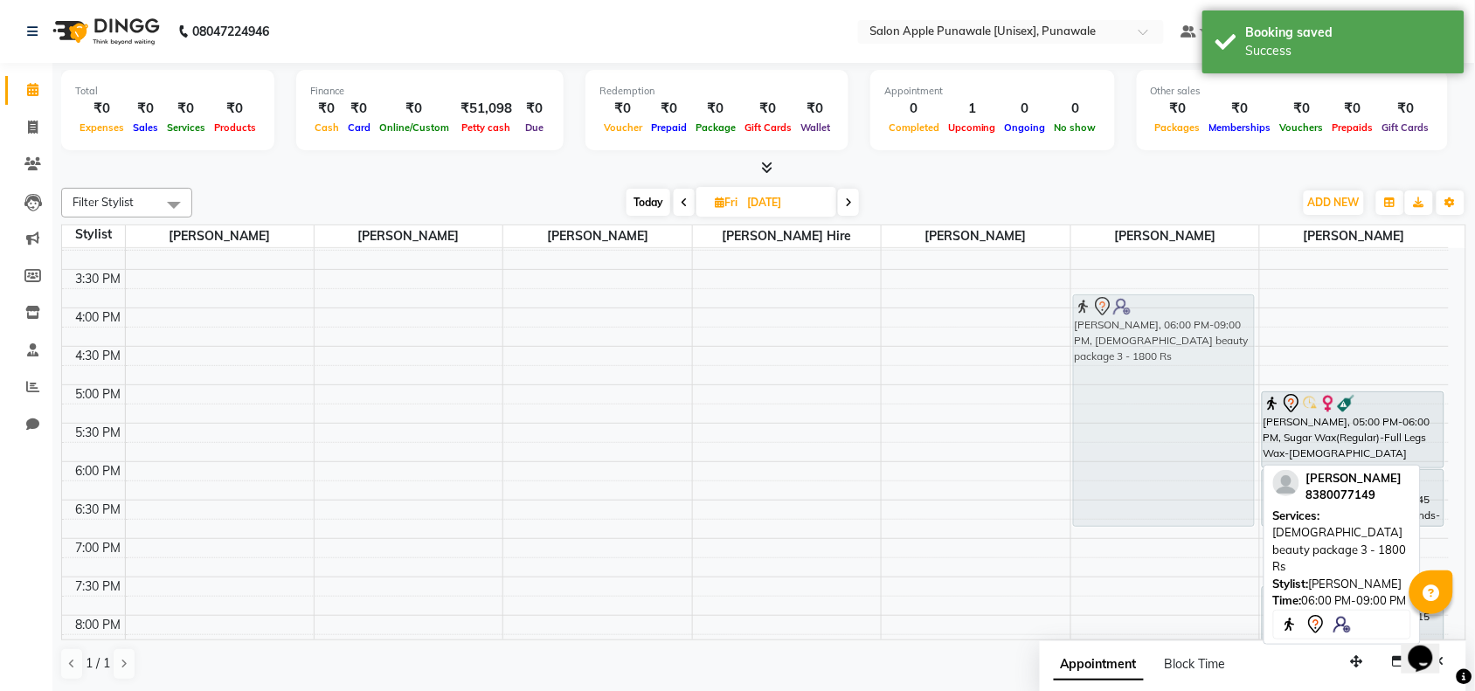
scroll to position [369, 0]
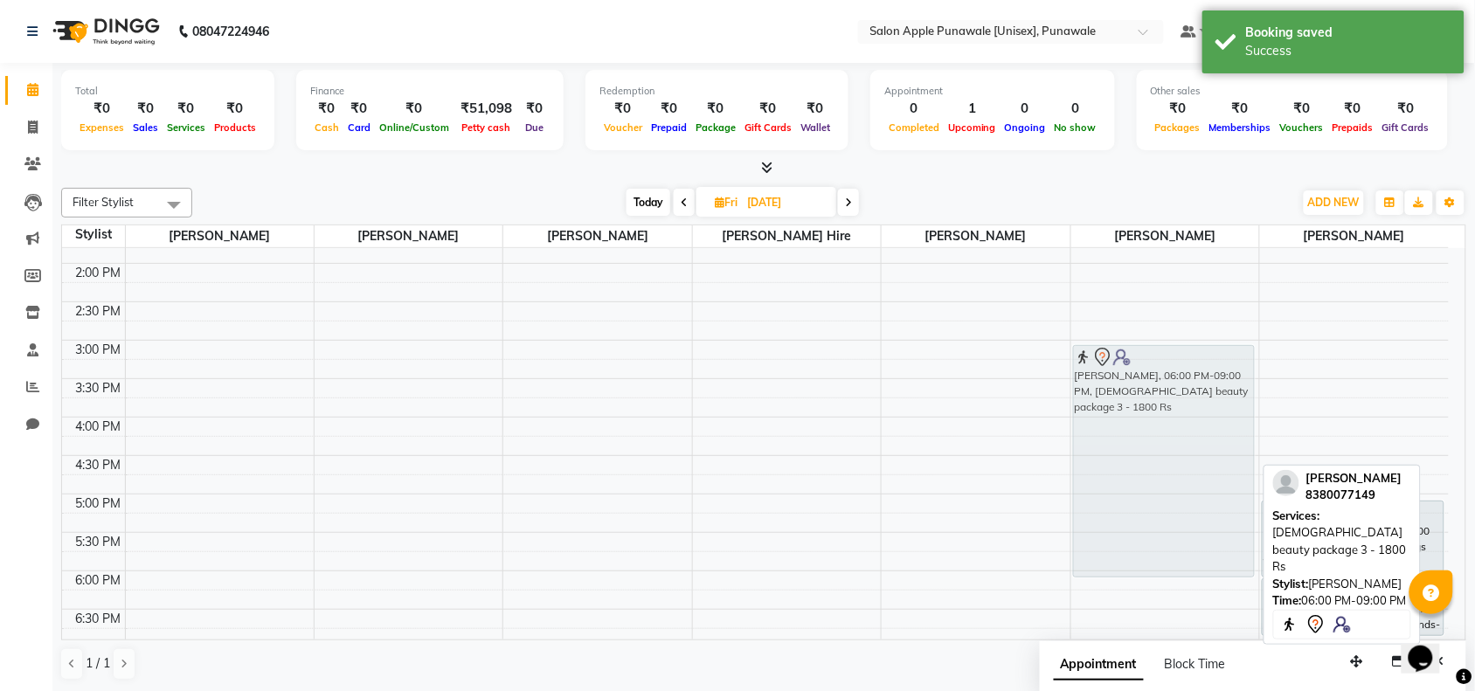
drag, startPoint x: 1164, startPoint y: 473, endPoint x: 1167, endPoint y: 462, distance: 11.7
click at [1167, 462] on div "[PERSON_NAME], 06:00 PM-09:00 PM, [DEMOGRAPHIC_DATA] beauty package 3 - 1800 Rs…" at bounding box center [1166, 417] width 188 height 1076
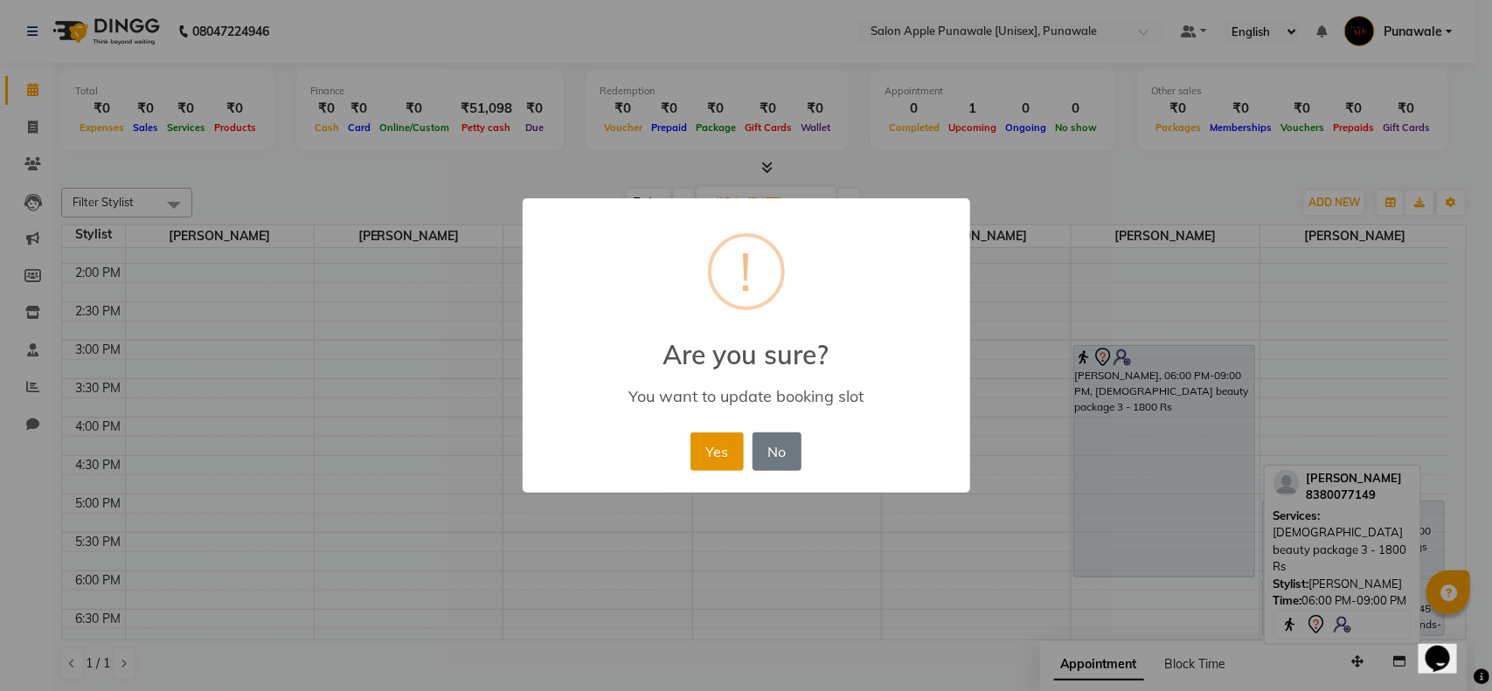
click at [718, 437] on button "Yes" at bounding box center [717, 452] width 53 height 38
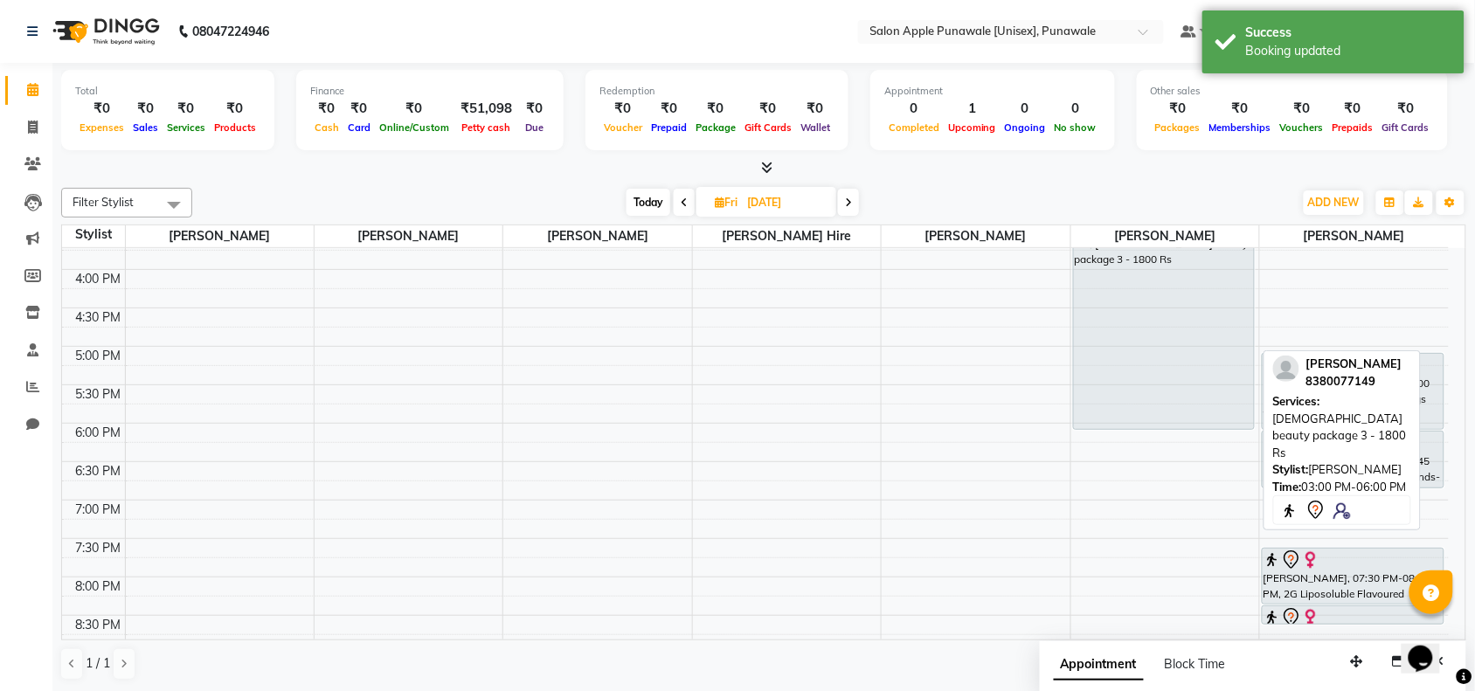
scroll to position [478, 0]
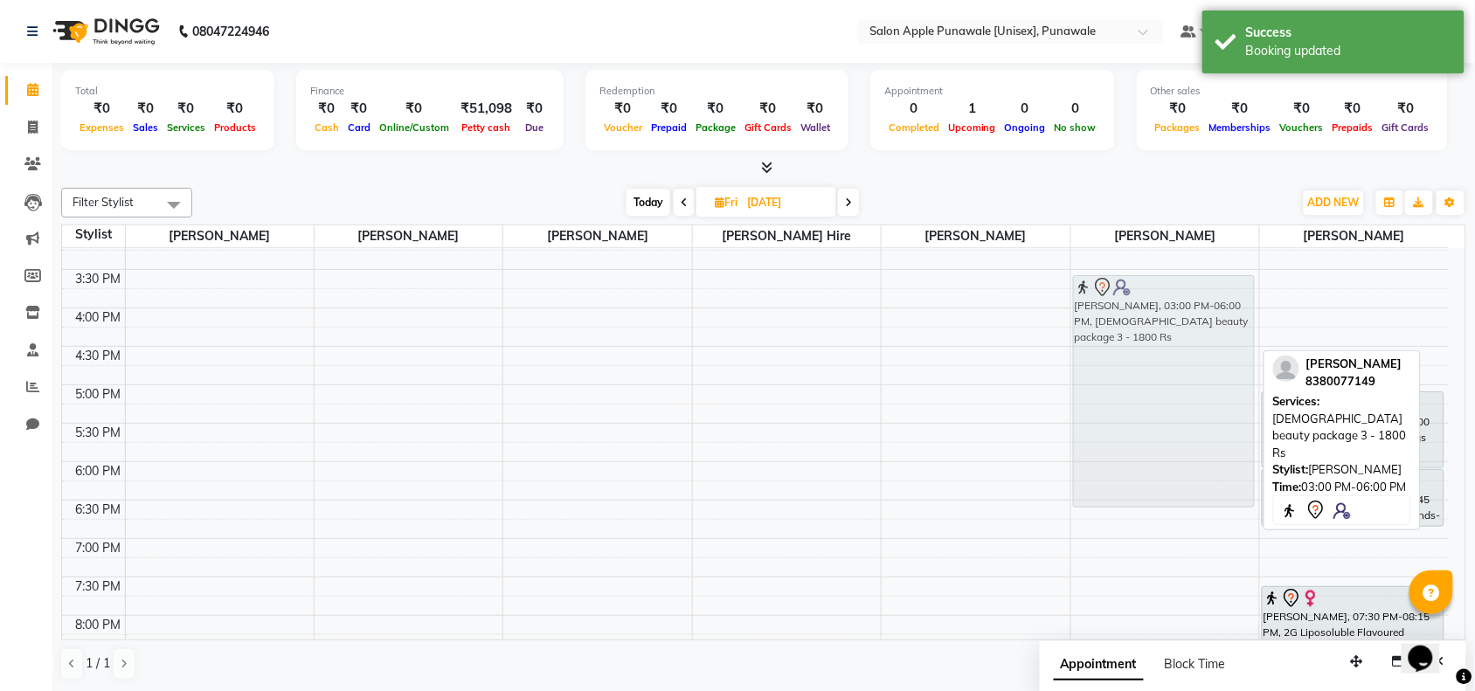
drag, startPoint x: 1142, startPoint y: 298, endPoint x: 1143, endPoint y: 333, distance: 35.0
click at [1143, 333] on div "[PERSON_NAME], 03:00 PM-06:00 PM, [DEMOGRAPHIC_DATA] beauty package 3 - 1800 Rs…" at bounding box center [1166, 308] width 188 height 1076
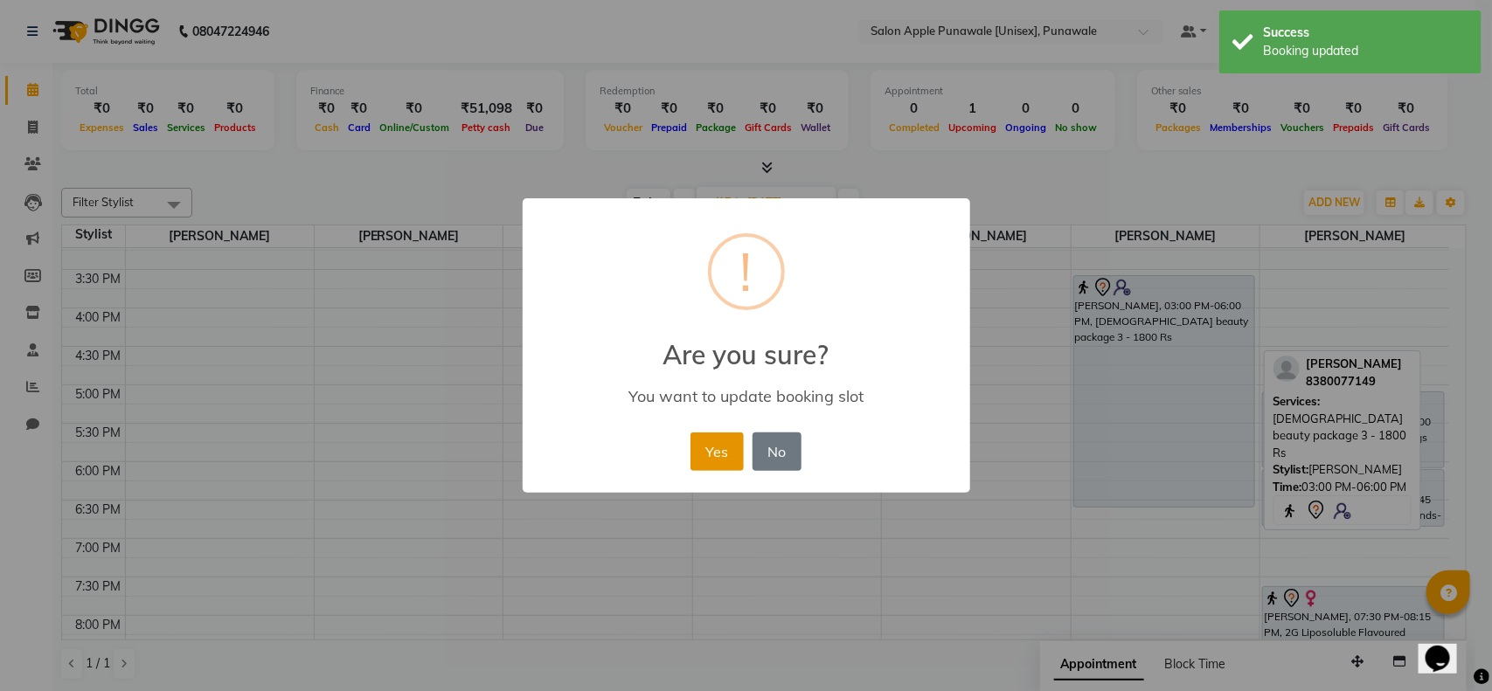
click at [727, 455] on button "Yes" at bounding box center [717, 452] width 53 height 38
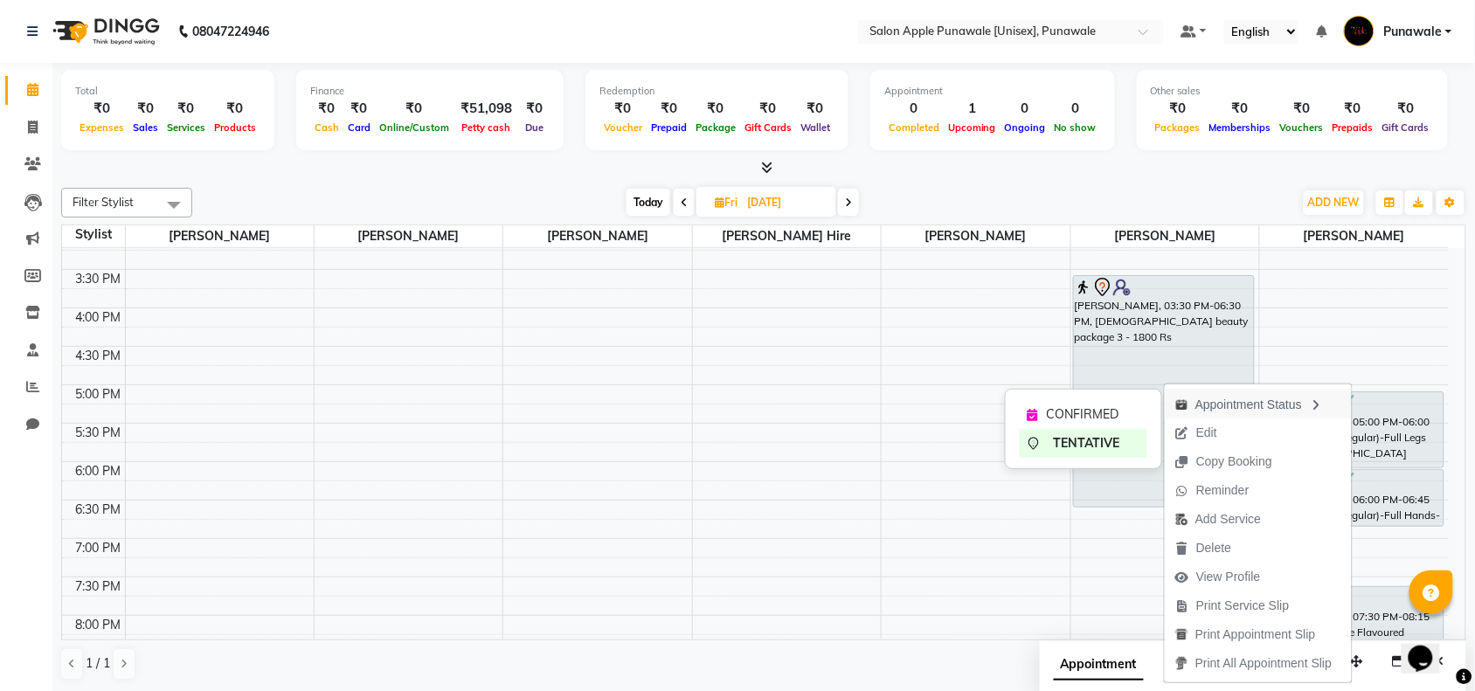
click at [1323, 399] on icon "button" at bounding box center [1316, 405] width 14 height 12
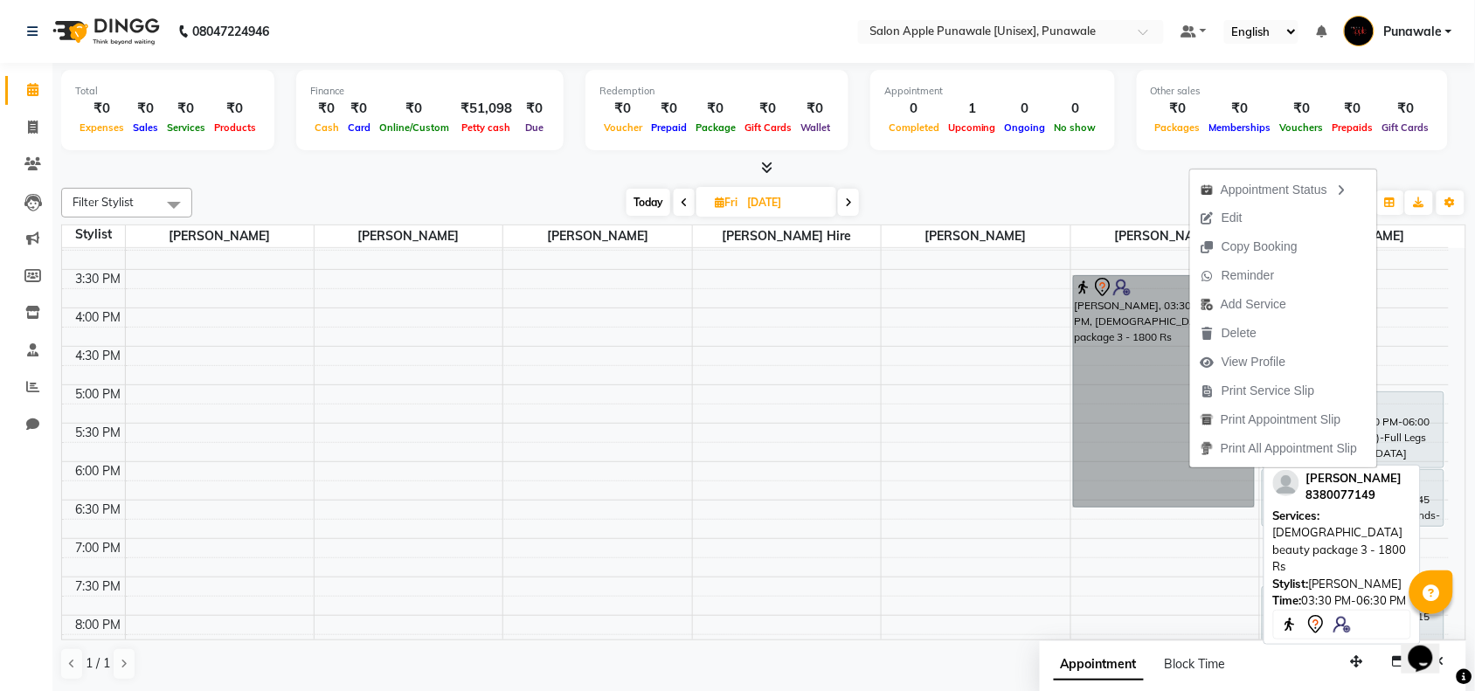
click at [1124, 400] on link "[PERSON_NAME], 03:30 PM-06:30 PM, [DEMOGRAPHIC_DATA] beauty package 3 - 1800 Rs" at bounding box center [1164, 391] width 182 height 233
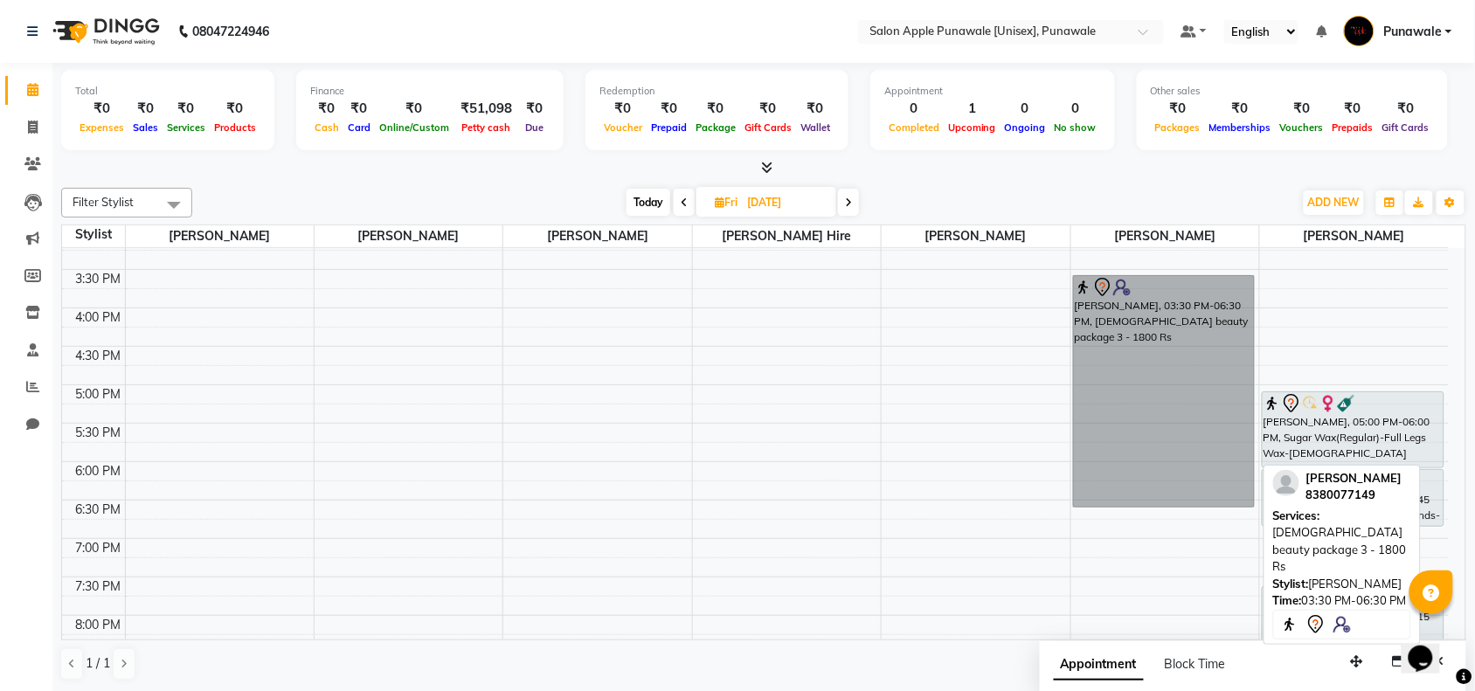
click at [1124, 400] on link "[PERSON_NAME], 03:30 PM-06:30 PM, [DEMOGRAPHIC_DATA] beauty package 3 - 1800 Rs" at bounding box center [1164, 391] width 182 height 233
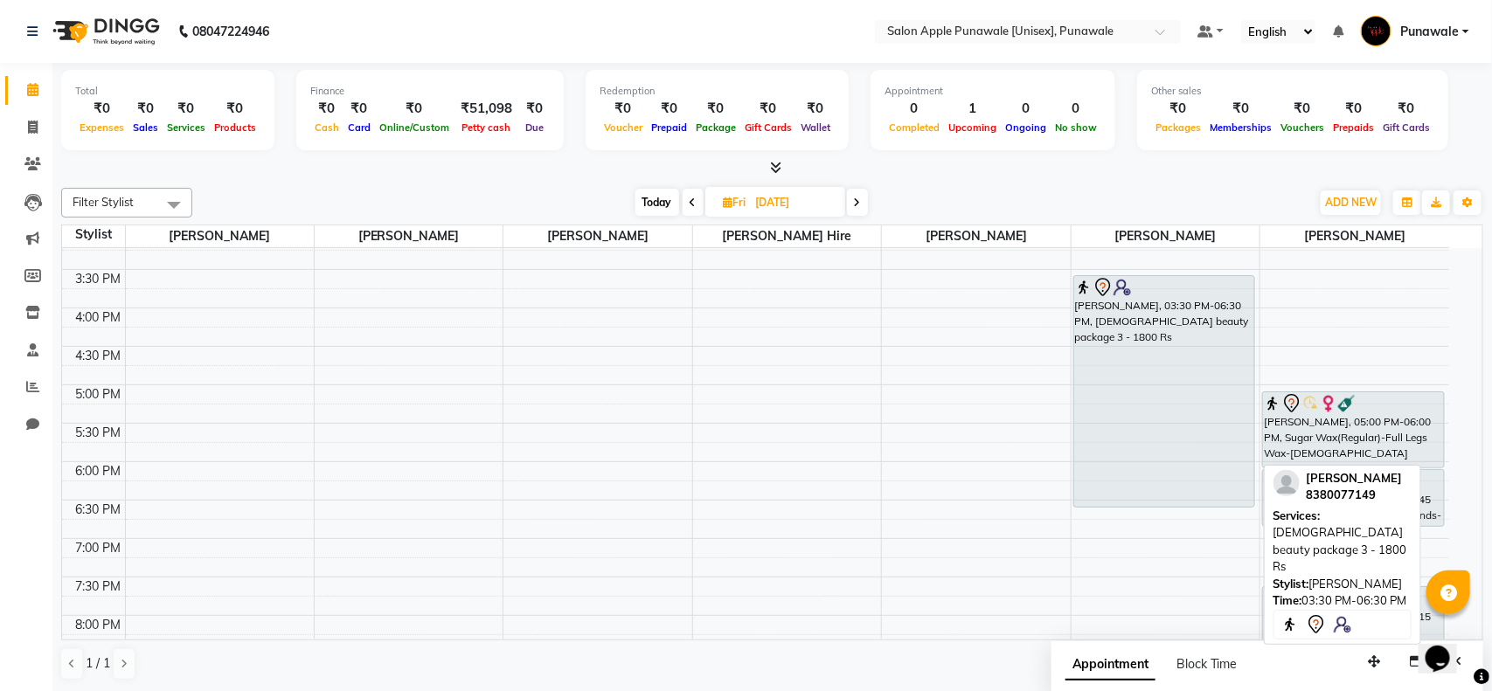
select select "7"
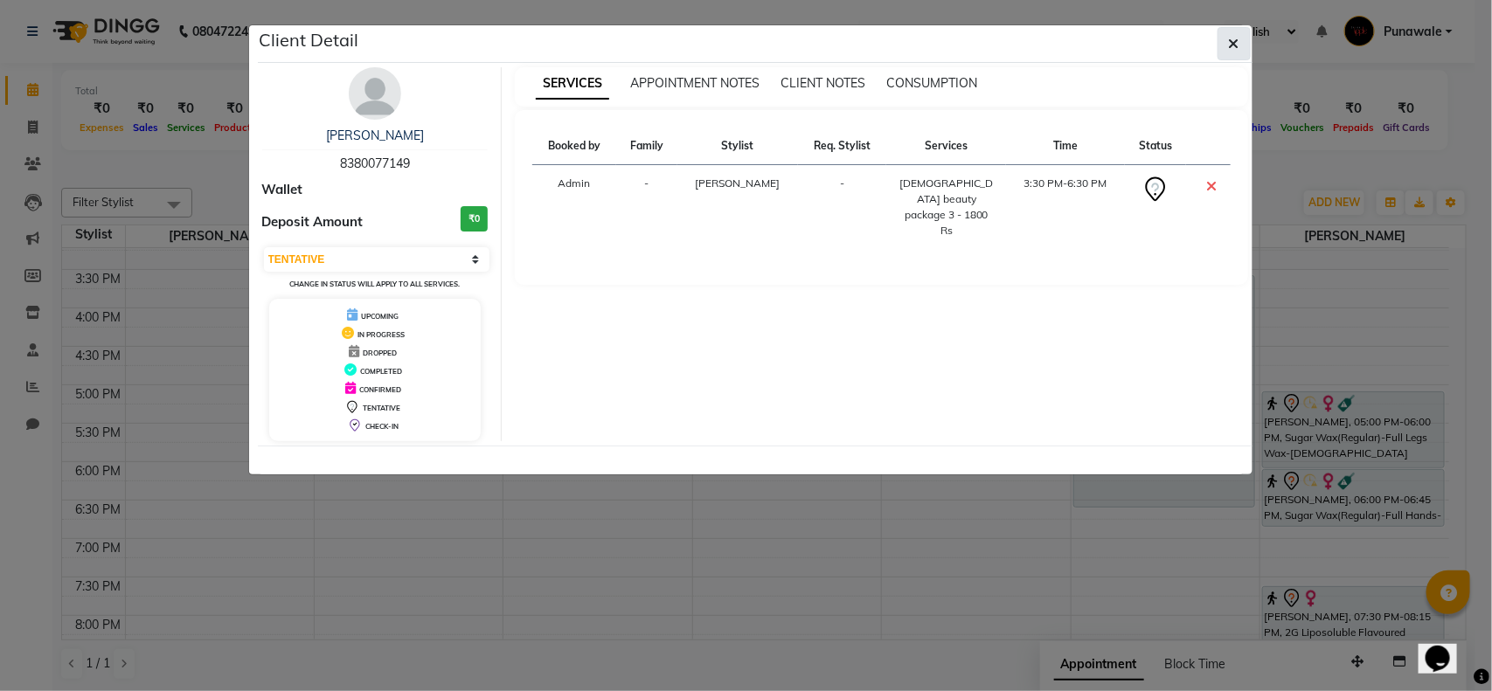
click at [1225, 42] on button "button" at bounding box center [1234, 43] width 33 height 33
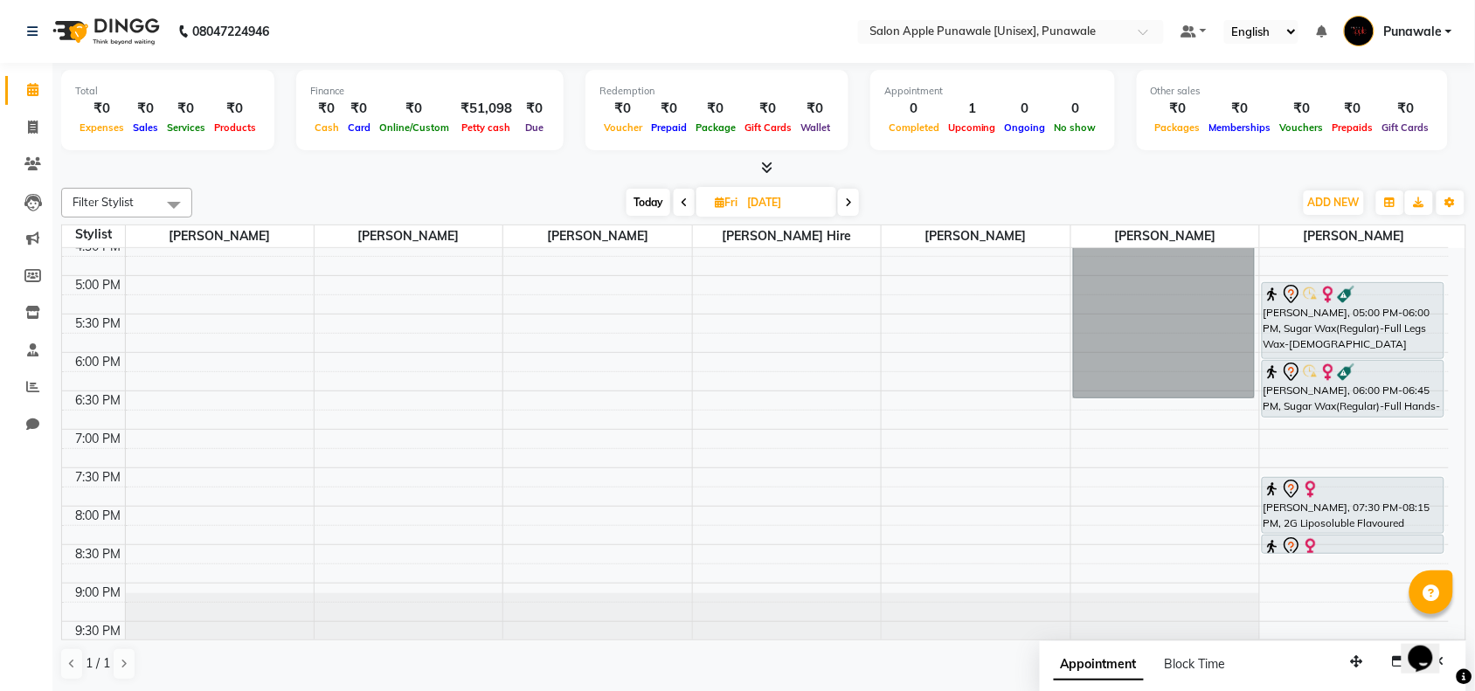
scroll to position [697, 0]
